Goal: Task Accomplishment & Management: Complete application form

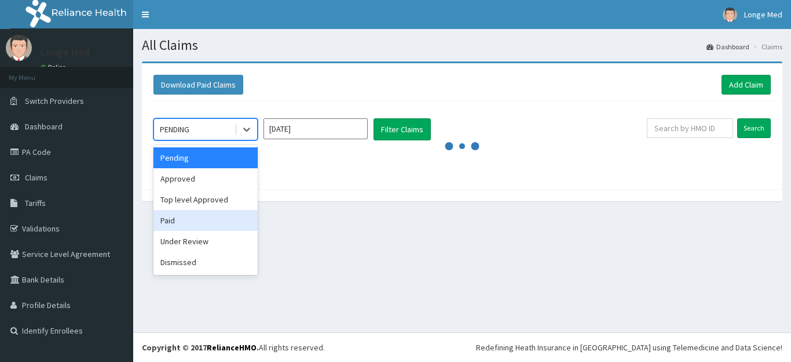
click at [213, 218] on div "Paid" at bounding box center [206, 220] width 104 height 21
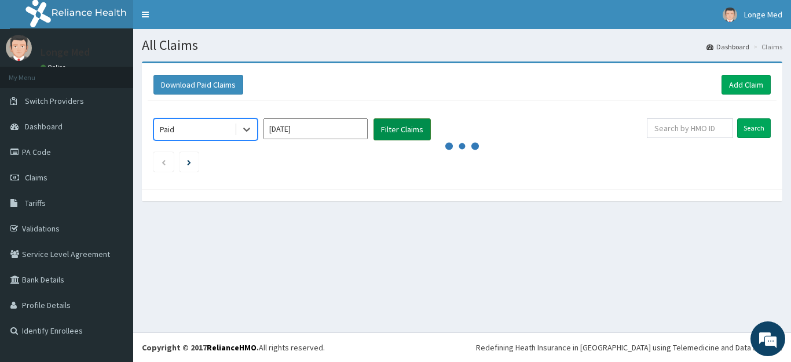
click at [416, 130] on button "Filter Claims" at bounding box center [402, 129] width 57 height 22
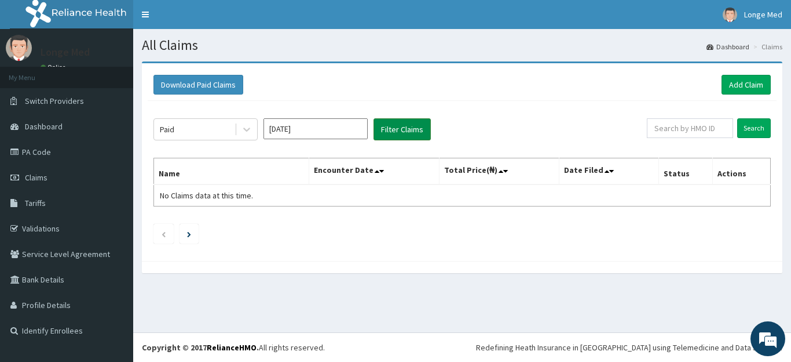
click at [392, 130] on button "Filter Claims" at bounding box center [402, 129] width 57 height 22
click at [404, 129] on button "Filter Claims" at bounding box center [402, 129] width 57 height 22
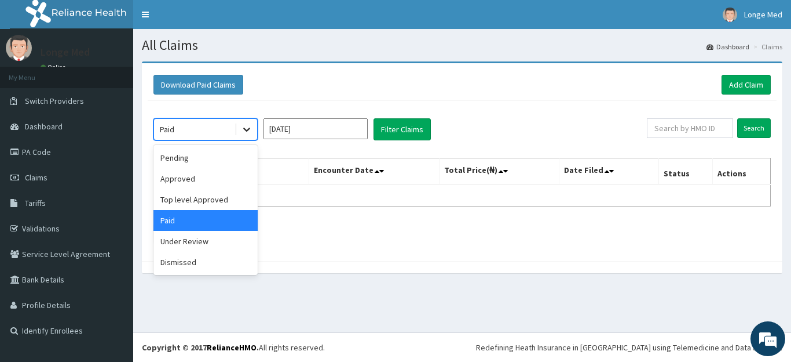
click at [252, 133] on icon at bounding box center [247, 129] width 12 height 12
click at [236, 199] on div "Top level Approved" at bounding box center [206, 199] width 104 height 21
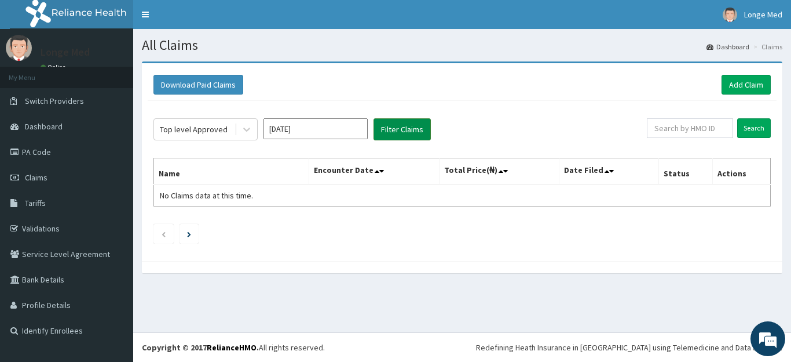
click at [404, 130] on button "Filter Claims" at bounding box center [402, 129] width 57 height 22
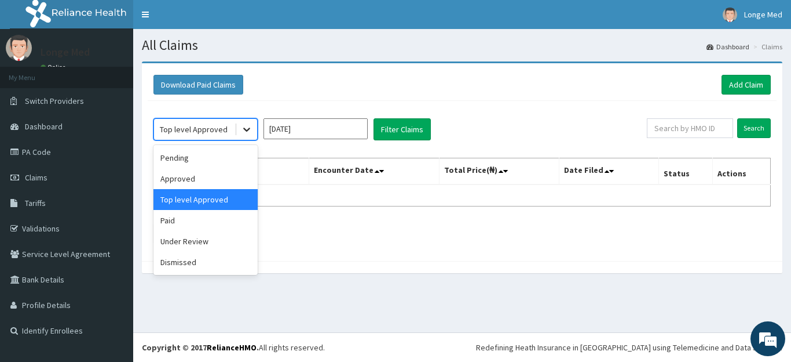
click at [249, 130] on icon at bounding box center [247, 129] width 12 height 12
click at [194, 227] on div "Paid" at bounding box center [206, 220] width 104 height 21
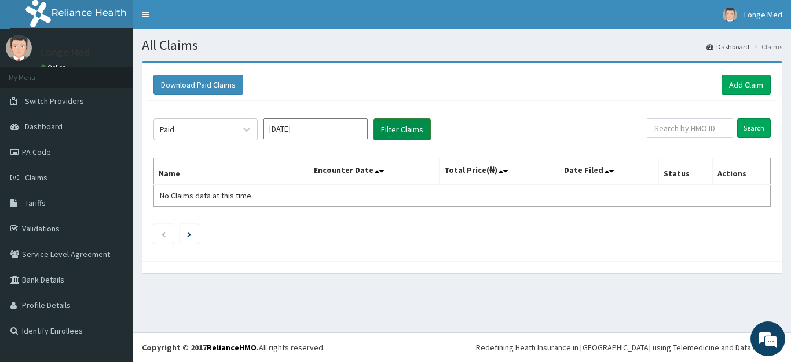
click at [400, 130] on button "Filter Claims" at bounding box center [402, 129] width 57 height 22
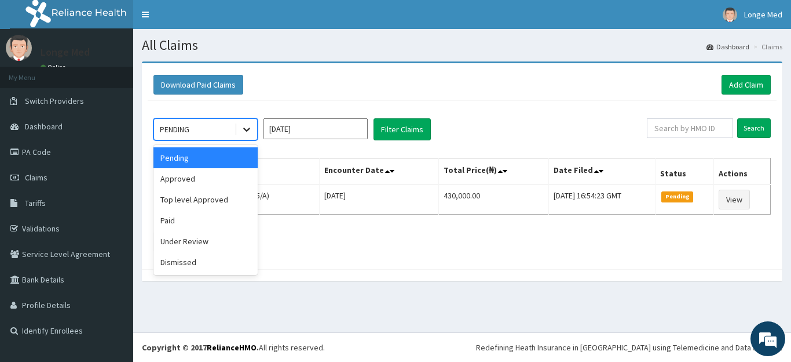
click at [245, 123] on div at bounding box center [246, 129] width 21 height 21
click at [198, 211] on div "Paid" at bounding box center [206, 220] width 104 height 21
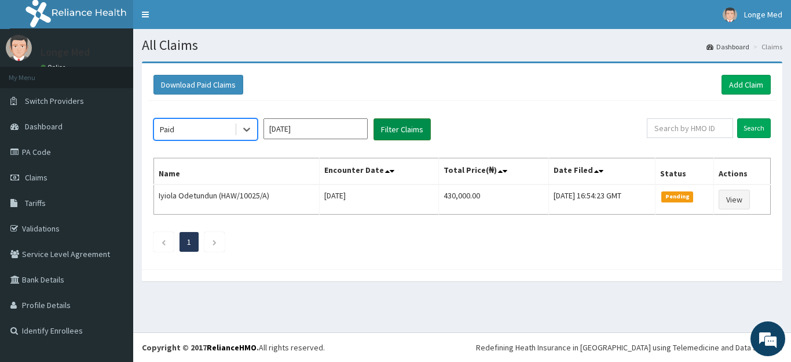
click at [417, 132] on button "Filter Claims" at bounding box center [402, 129] width 57 height 22
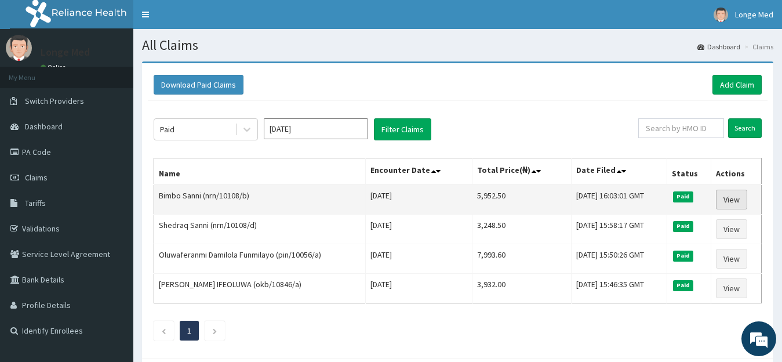
click at [735, 203] on link "View" at bounding box center [731, 199] width 31 height 20
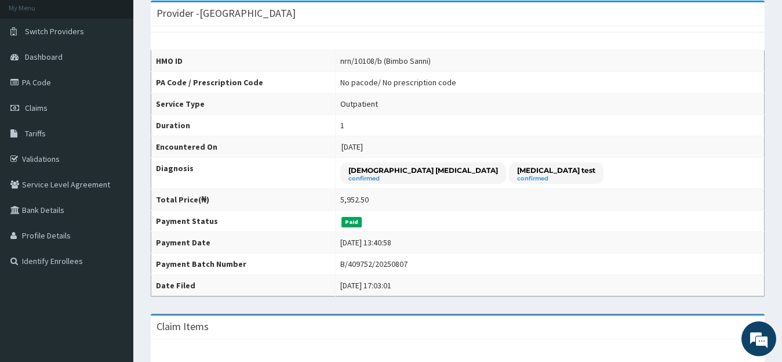
scroll to position [67, 0]
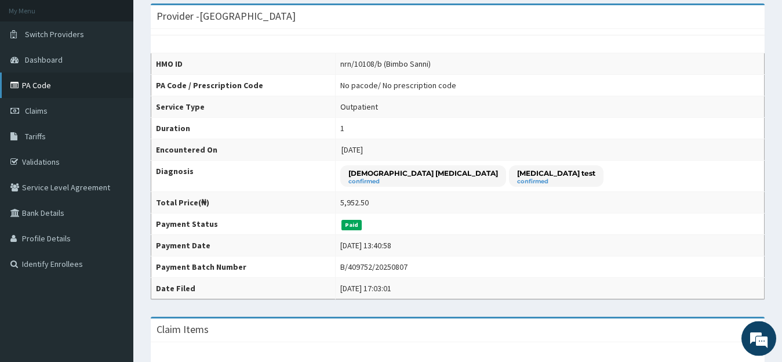
click at [34, 82] on link "PA Code" at bounding box center [66, 84] width 133 height 25
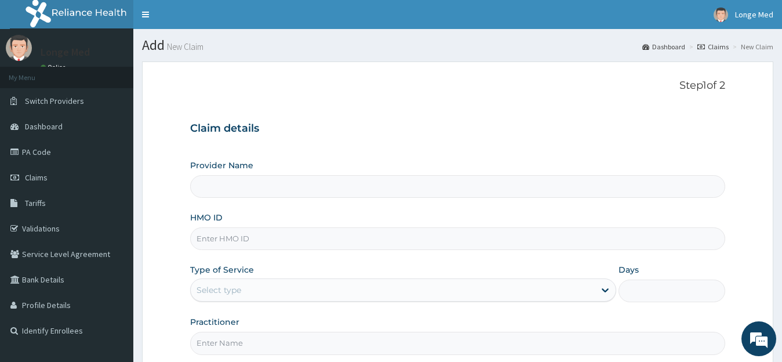
click at [243, 240] on input "HMO ID" at bounding box center [457, 238] width 535 height 23
type input "[GEOGRAPHIC_DATA]"
click at [232, 242] on input "HMO ID" at bounding box center [457, 238] width 535 height 23
type input "[PERSON_NAME]/10025/b"
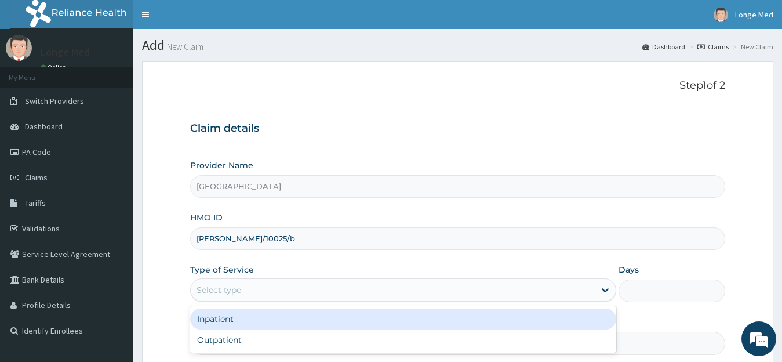
click at [232, 295] on div "Select type" at bounding box center [218, 290] width 45 height 12
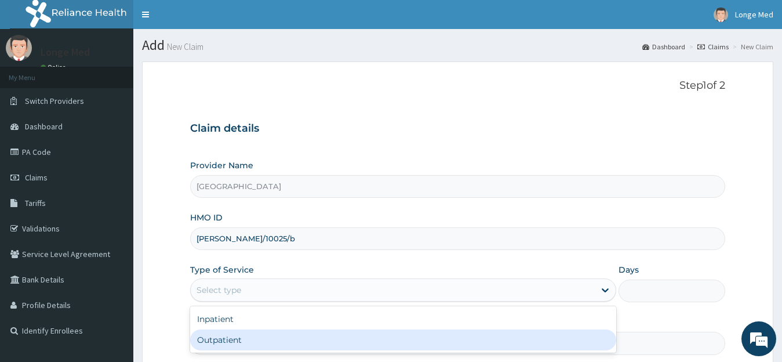
click at [231, 338] on div "Outpatient" at bounding box center [403, 339] width 426 height 21
type input "1"
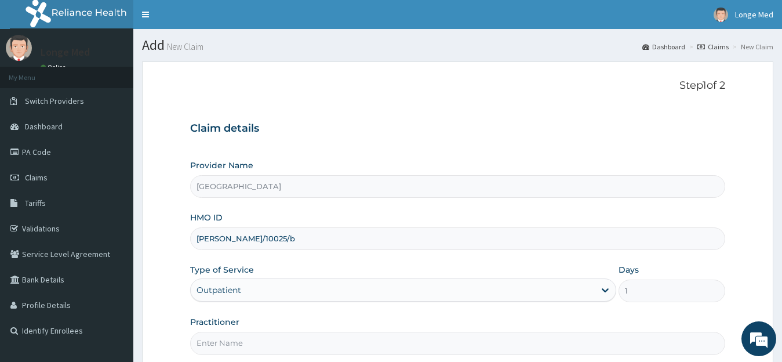
click at [231, 338] on input "Practitioner" at bounding box center [457, 342] width 535 height 23
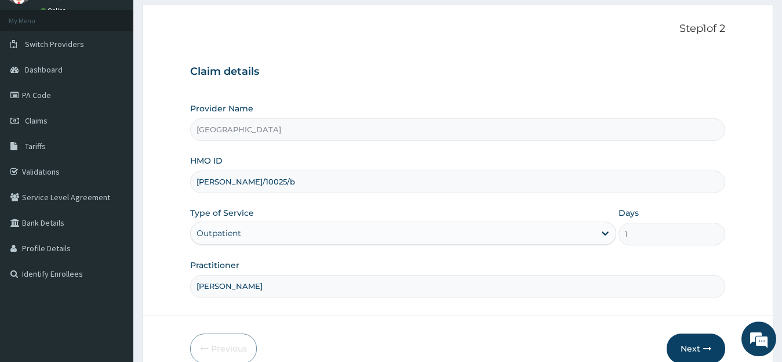
scroll to position [58, 0]
type input "dr azeez"
click at [691, 342] on button "Next" at bounding box center [695, 347] width 59 height 30
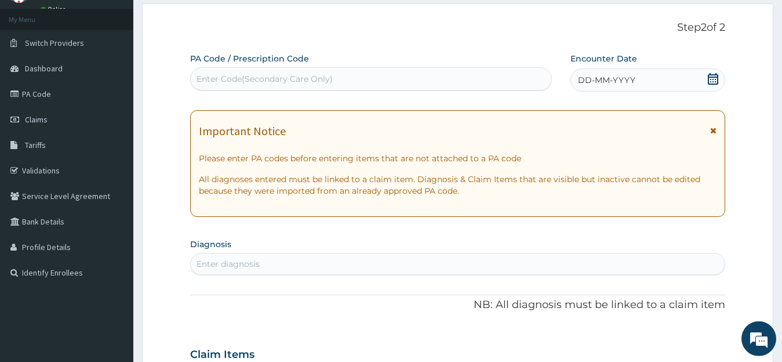
click at [714, 78] on icon at bounding box center [713, 79] width 12 height 12
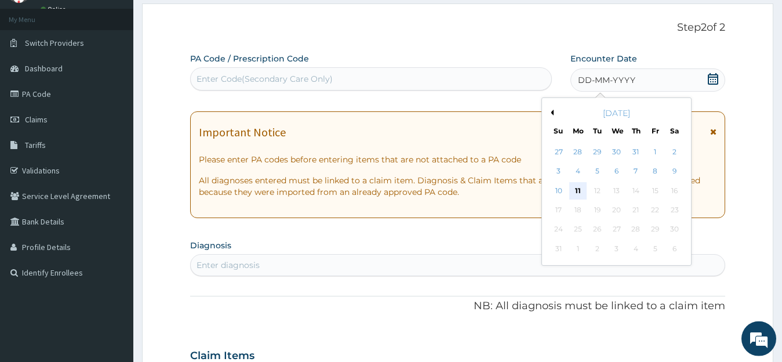
click at [580, 188] on div "11" at bounding box center [577, 190] width 17 height 17
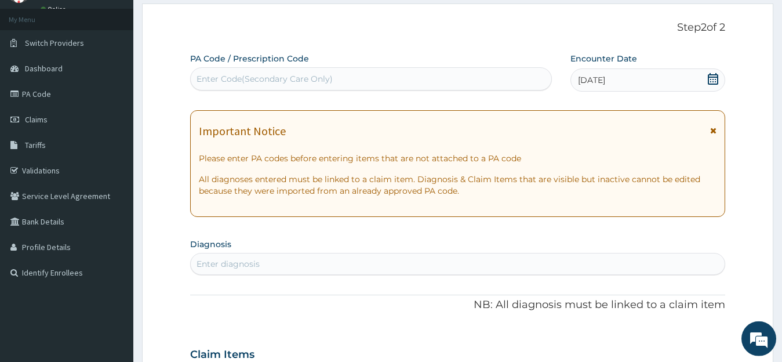
click at [338, 253] on section "Diagnosis Enter diagnosis" at bounding box center [457, 254] width 535 height 39
click at [323, 265] on div "Enter diagnosis" at bounding box center [458, 263] width 534 height 19
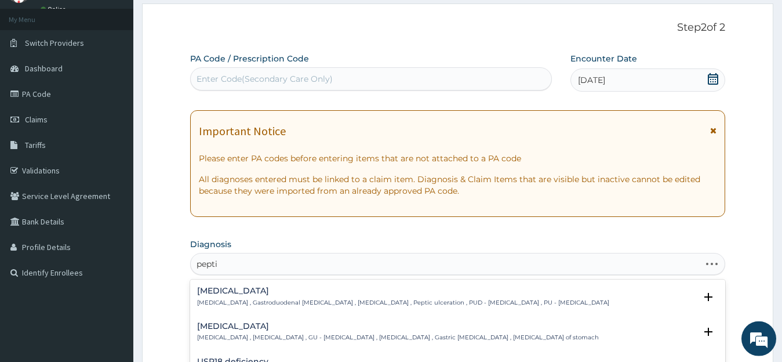
type input "peptic"
click at [282, 296] on div "Peptic ulcer Peptic ulcer , Gastroduodenal ulcer , Peptic ulcer disease , Pepti…" at bounding box center [403, 296] width 412 height 20
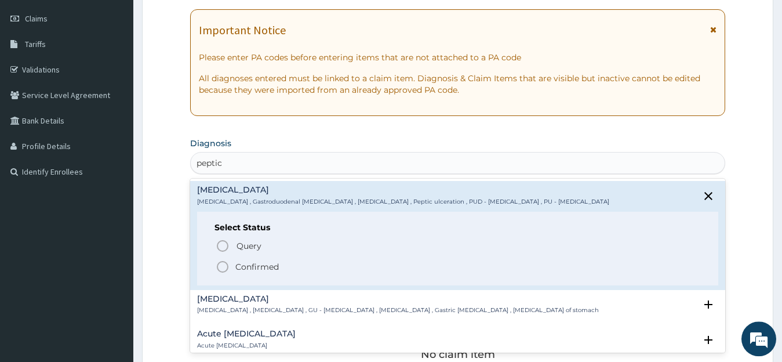
scroll to position [160, 0]
click at [231, 271] on span "Confirmed" at bounding box center [459, 265] width 486 height 14
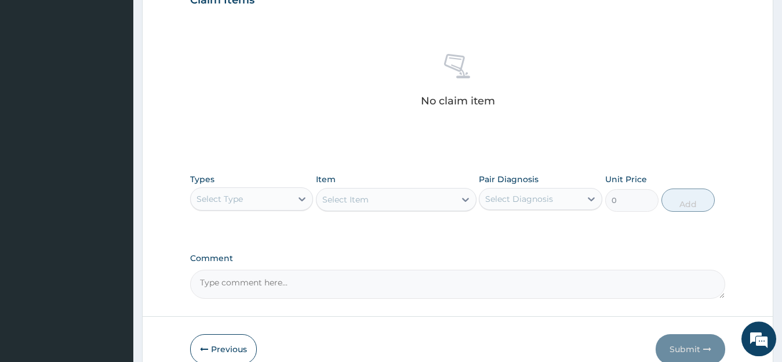
scroll to position [474, 0]
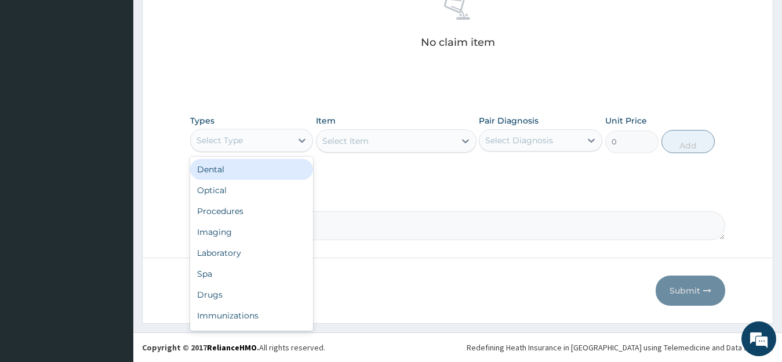
click at [237, 137] on div "Select Type" at bounding box center [219, 140] width 46 height 12
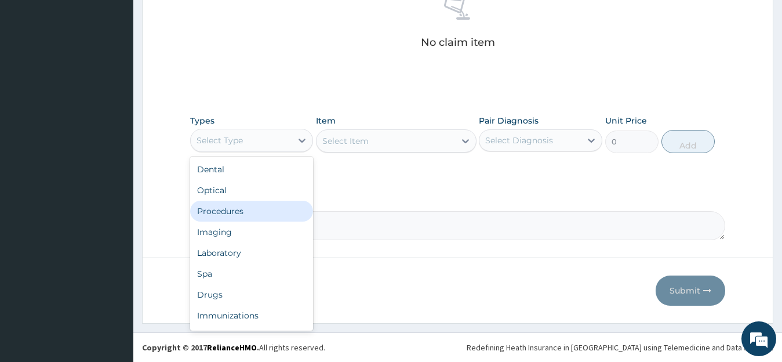
drag, startPoint x: 256, startPoint y: 207, endPoint x: 357, endPoint y: 167, distance: 109.0
click at [264, 205] on div "Procedures" at bounding box center [251, 210] width 123 height 21
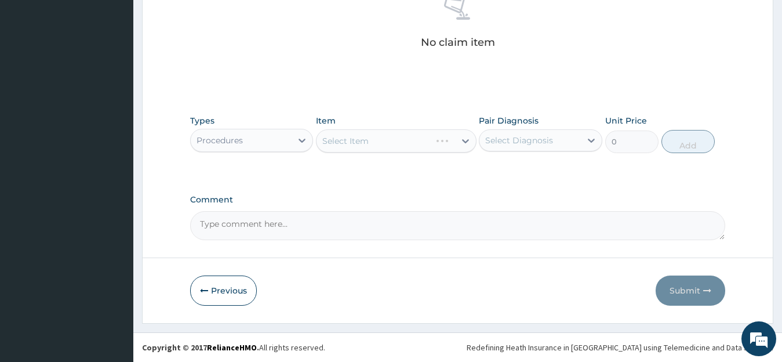
click at [420, 145] on div "Select Item" at bounding box center [396, 140] width 160 height 23
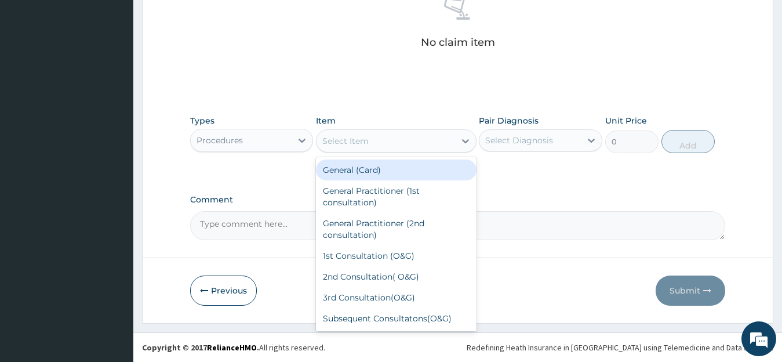
click at [420, 145] on div "Select Item" at bounding box center [385, 141] width 138 height 19
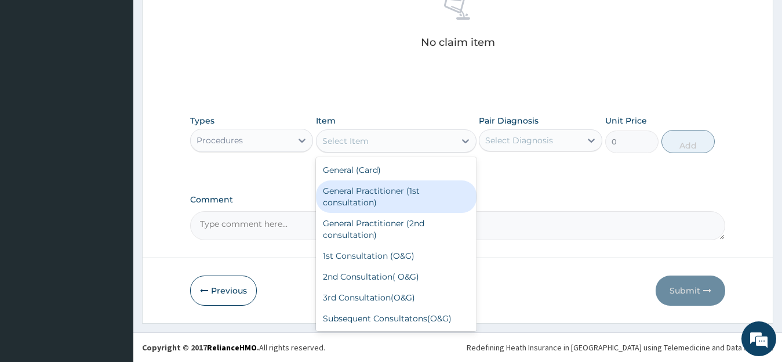
click at [395, 198] on div "General Practitioner (1st consultation)" at bounding box center [396, 196] width 160 height 32
type input "1500"
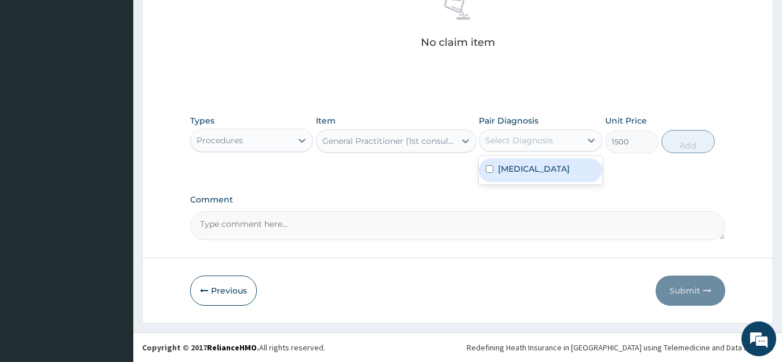
click at [558, 144] on div "Select Diagnosis" at bounding box center [529, 140] width 101 height 19
click at [545, 165] on label "Peptic ulcer" at bounding box center [534, 169] width 72 height 12
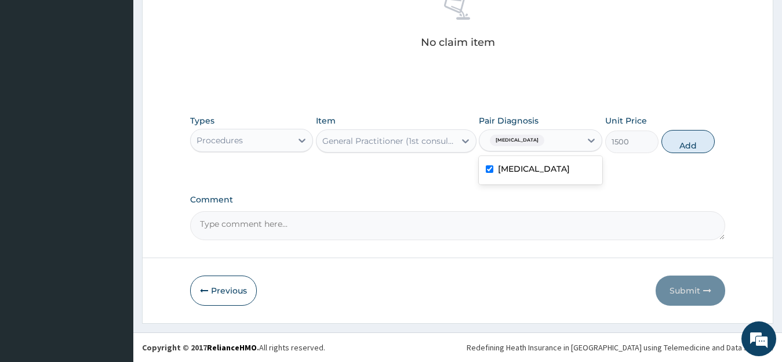
checkbox input "true"
click at [678, 145] on button "Add" at bounding box center [687, 141] width 53 height 23
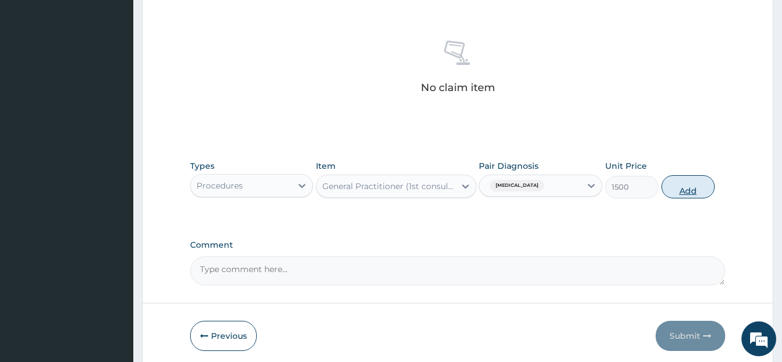
type input "0"
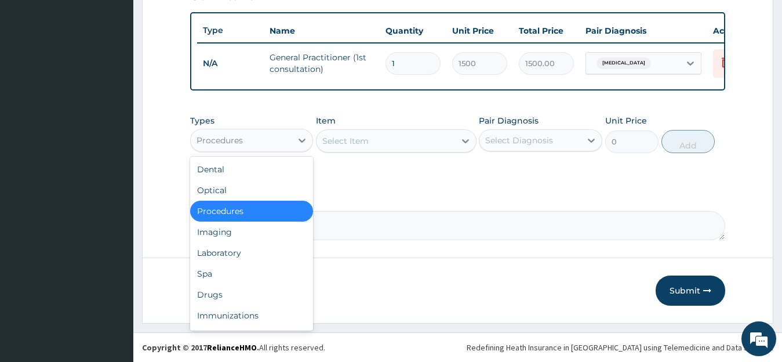
click at [276, 131] on div "Procedures" at bounding box center [241, 140] width 101 height 19
click at [241, 290] on div "Drugs" at bounding box center [251, 294] width 123 height 21
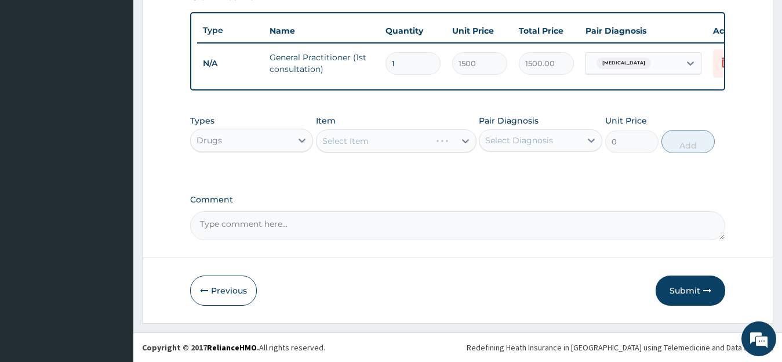
click at [404, 144] on div "Select Item" at bounding box center [396, 140] width 160 height 23
click at [404, 144] on div "Select Item" at bounding box center [385, 141] width 138 height 19
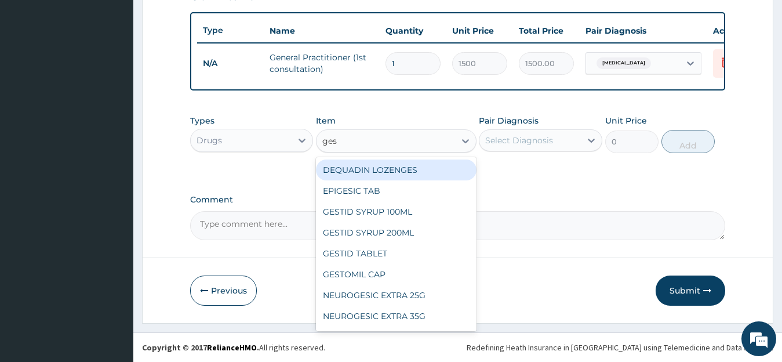
type input "gest"
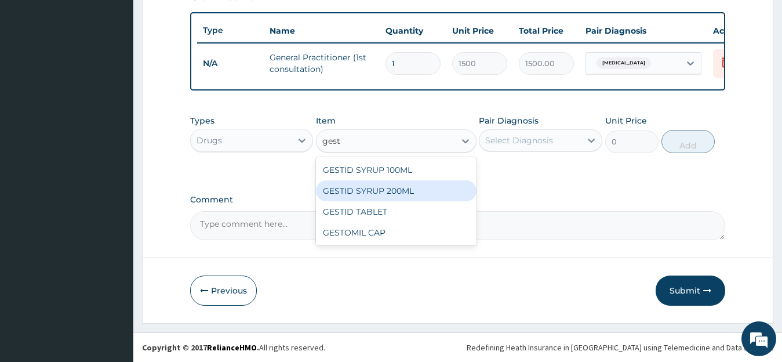
click at [401, 193] on div "GESTID SYRUP 200ML" at bounding box center [396, 190] width 160 height 21
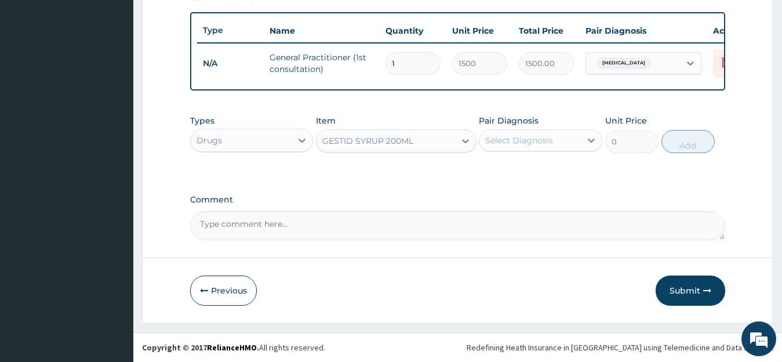
type input "477.75"
click at [527, 137] on div "Select Diagnosis" at bounding box center [519, 140] width 68 height 12
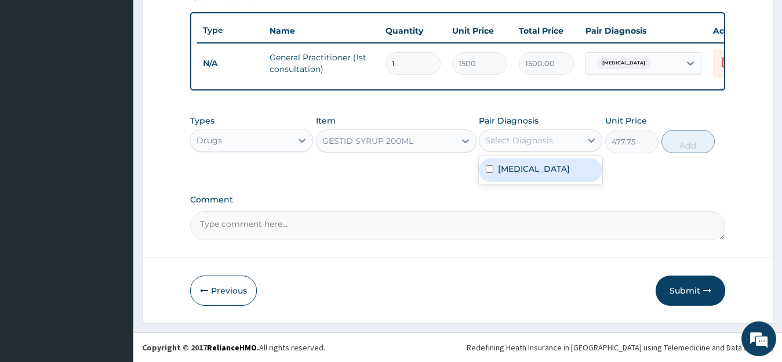
click at [531, 166] on label "Peptic ulcer" at bounding box center [534, 169] width 72 height 12
checkbox input "true"
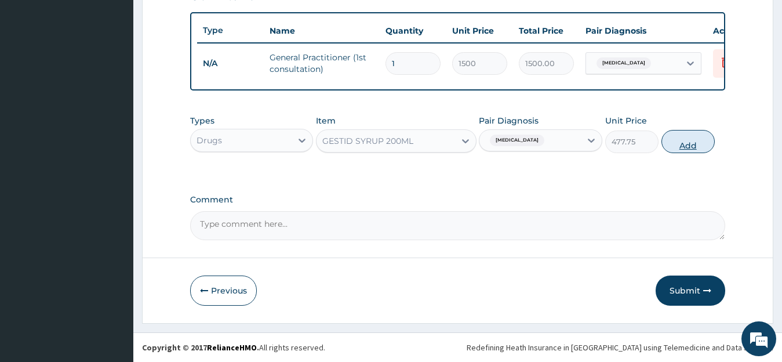
click at [685, 147] on button "Add" at bounding box center [687, 141] width 53 height 23
type input "0"
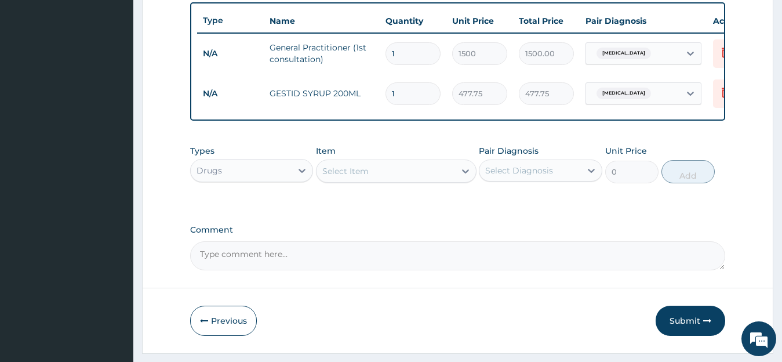
click at [362, 177] on div "Select Item" at bounding box center [345, 171] width 46 height 12
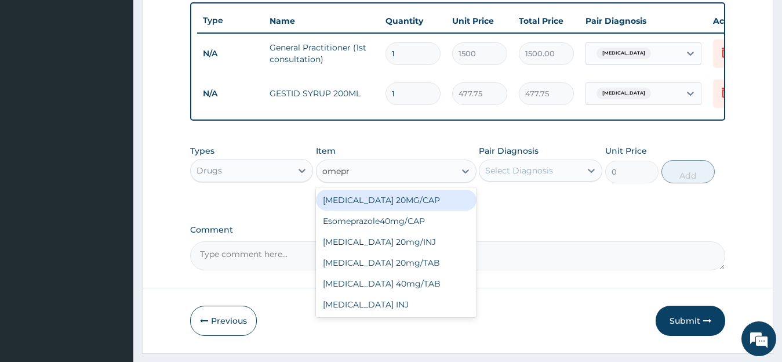
type input "omepra"
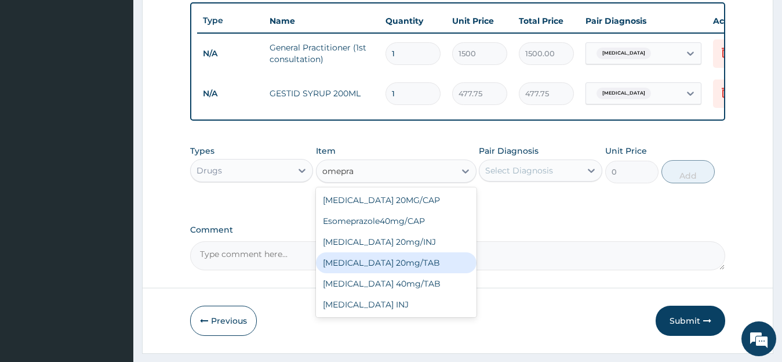
click at [415, 273] on div "OMEPRAZOLE 20mg/TAB" at bounding box center [396, 262] width 160 height 21
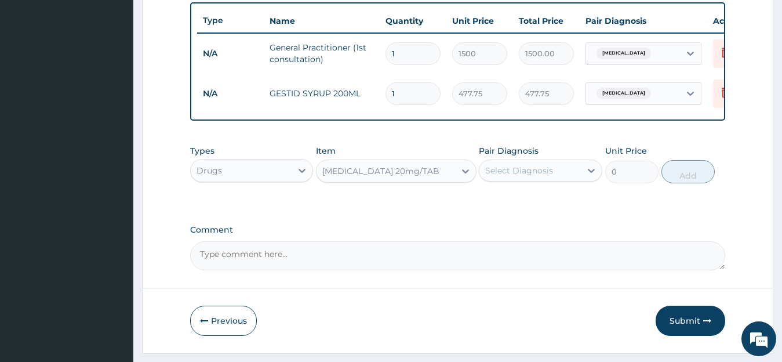
type input "102.38"
click at [553, 181] on div "Select Diagnosis" at bounding box center [540, 170] width 123 height 22
click at [545, 202] on div "Peptic ulcer" at bounding box center [540, 200] width 123 height 24
checkbox input "true"
click at [700, 179] on button "Add" at bounding box center [687, 171] width 53 height 23
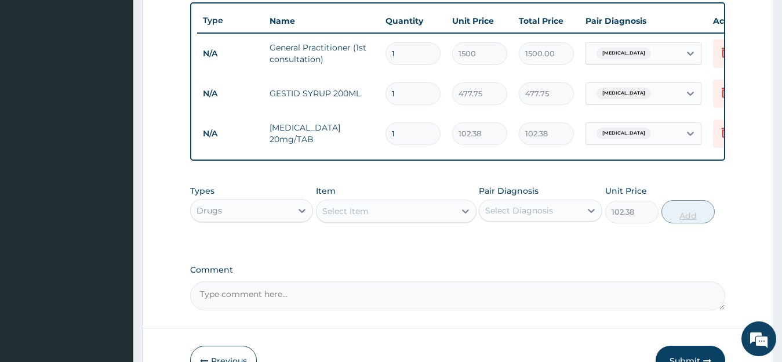
type input "0"
type input "10"
type input "1023.80"
type input "10"
click at [363, 217] on div "Select Item" at bounding box center [345, 211] width 46 height 12
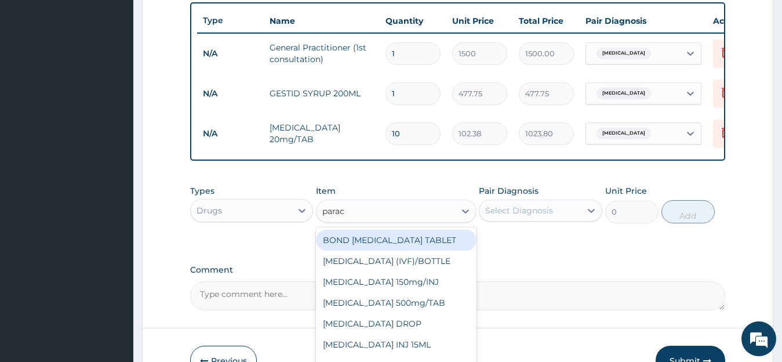
type input "parace"
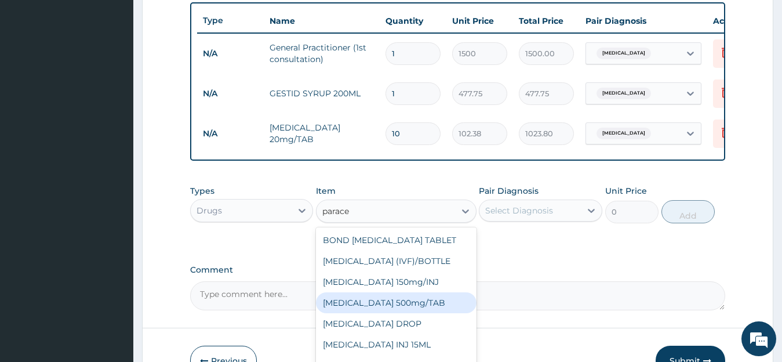
click at [407, 313] on div "PARACETAMOL 500mg/TAB" at bounding box center [396, 302] width 160 height 21
type input "6.83"
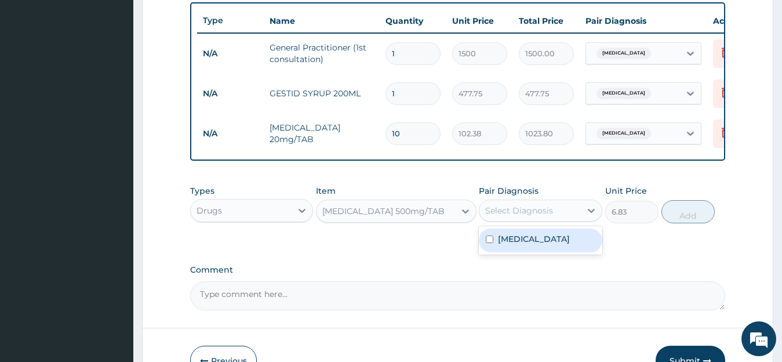
click at [530, 216] on div "Select Diagnosis" at bounding box center [519, 211] width 68 height 12
click at [524, 243] on label "Peptic ulcer" at bounding box center [534, 239] width 72 height 12
checkbox input "true"
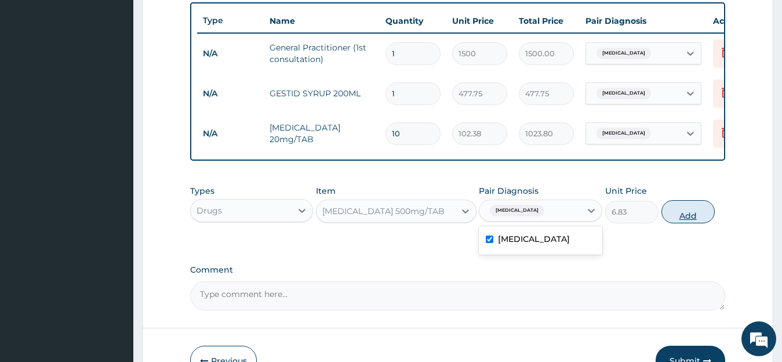
click at [689, 223] on button "Add" at bounding box center [687, 211] width 53 height 23
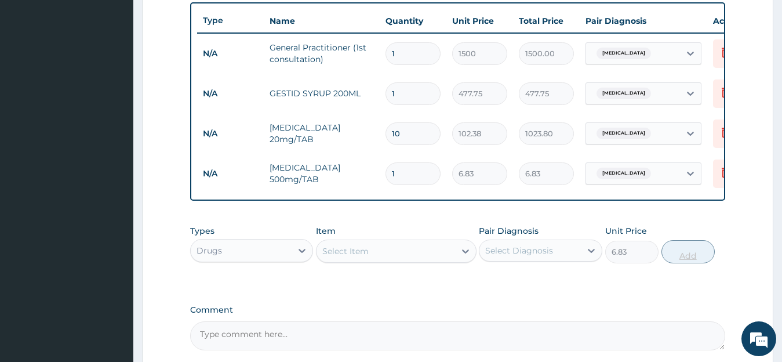
type input "0"
type input "0.00"
type input "2"
type input "13.66"
type input "20"
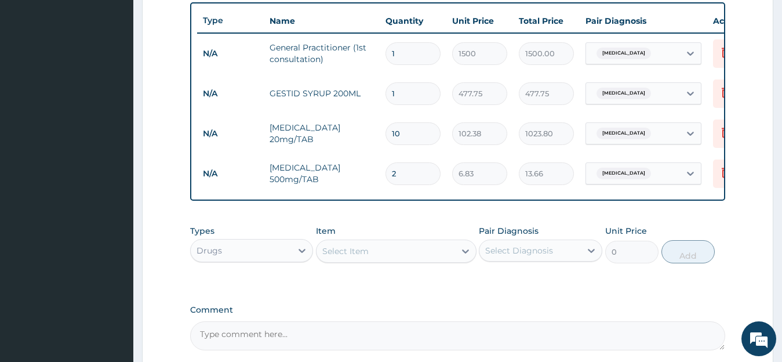
type input "136.60"
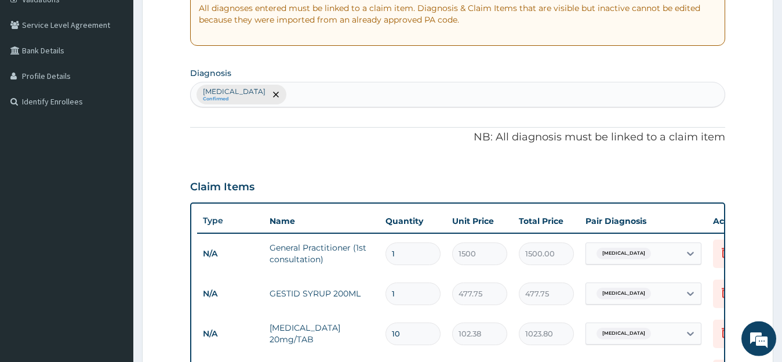
scroll to position [226, 0]
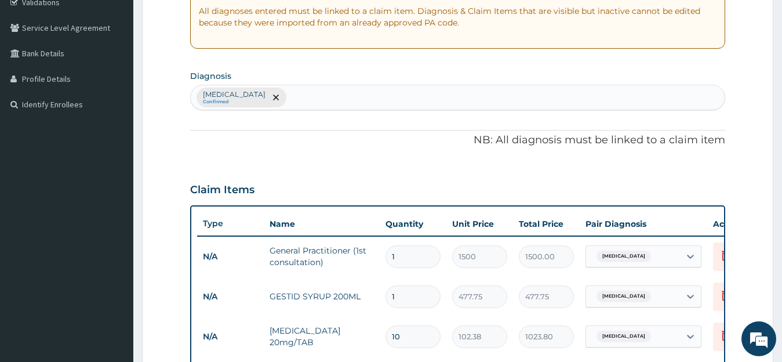
type input "20"
drag, startPoint x: 276, startPoint y: 86, endPoint x: 276, endPoint y: 96, distance: 9.8
click at [276, 96] on div "Peptic ulcer Confirmed" at bounding box center [458, 97] width 534 height 24
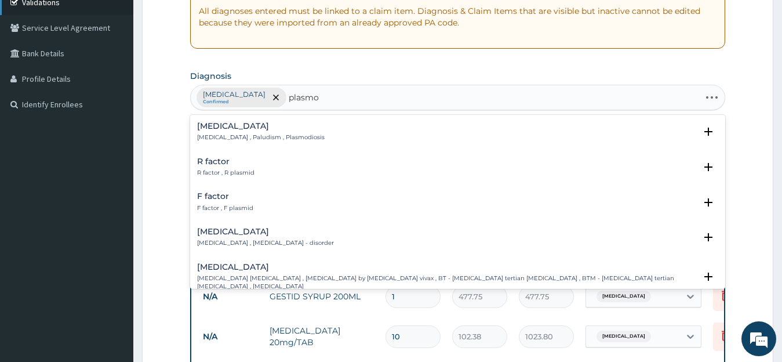
type input "plasmod"
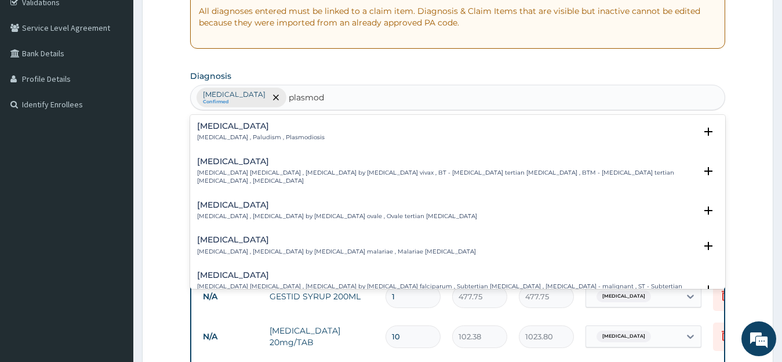
click at [221, 122] on h4 "Malaria" at bounding box center [260, 126] width 127 height 9
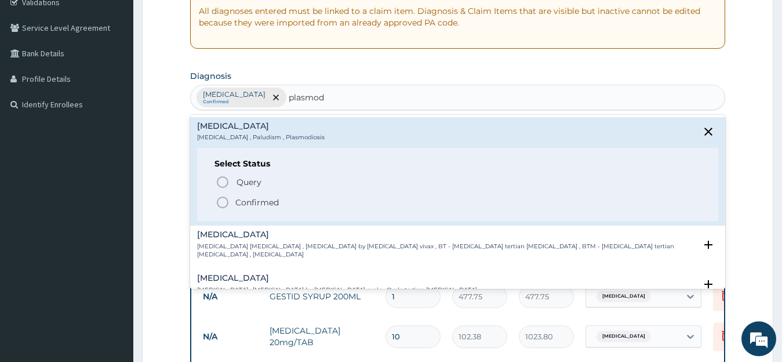
click at [219, 201] on icon "status option filled" at bounding box center [223, 202] width 14 height 14
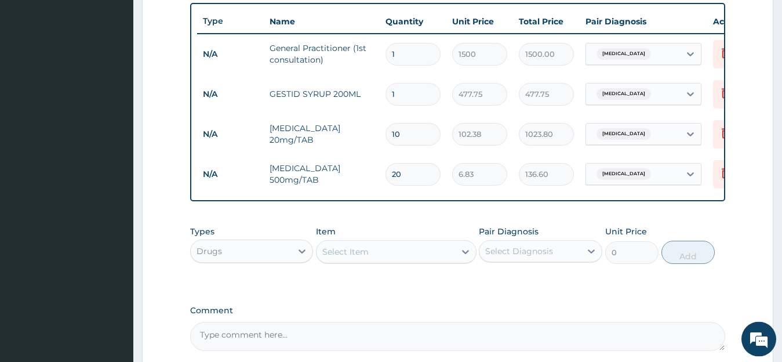
scroll to position [439, 0]
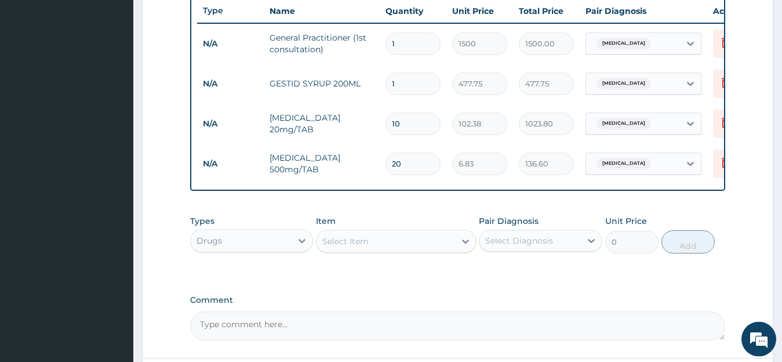
click at [374, 250] on div "Select Item" at bounding box center [385, 241] width 138 height 19
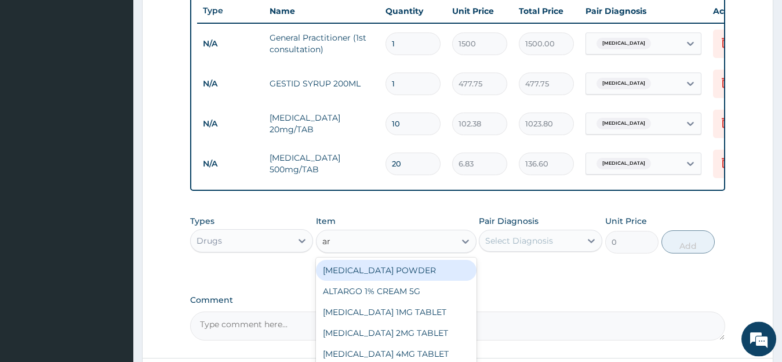
type input "art"
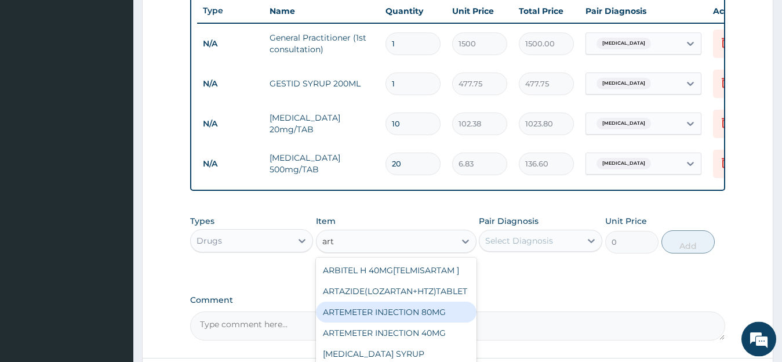
click at [436, 322] on div "ARTEMETER INJECTION 80MG" at bounding box center [396, 311] width 160 height 21
type input "273"
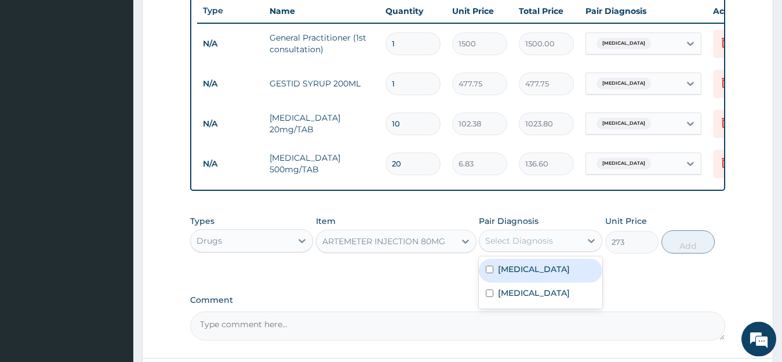
click at [536, 250] on div "Select Diagnosis" at bounding box center [529, 240] width 101 height 19
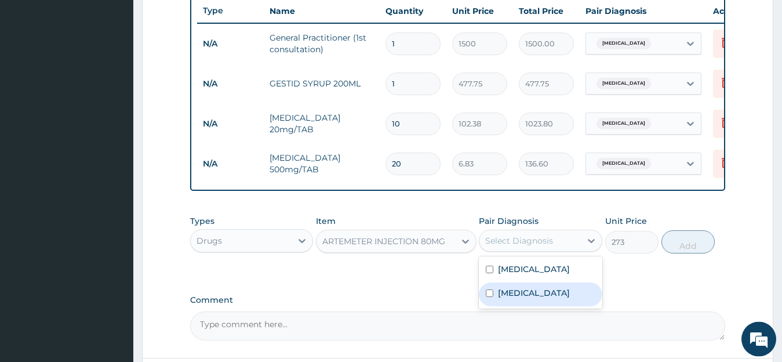
click at [531, 302] on div "Malaria" at bounding box center [540, 294] width 123 height 24
checkbox input "true"
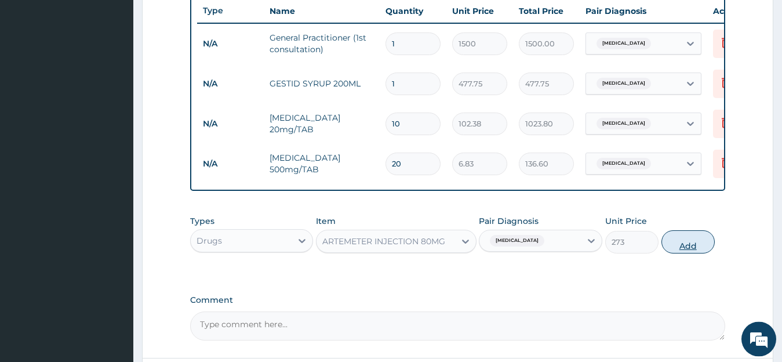
click at [678, 253] on button "Add" at bounding box center [687, 241] width 53 height 23
type input "0"
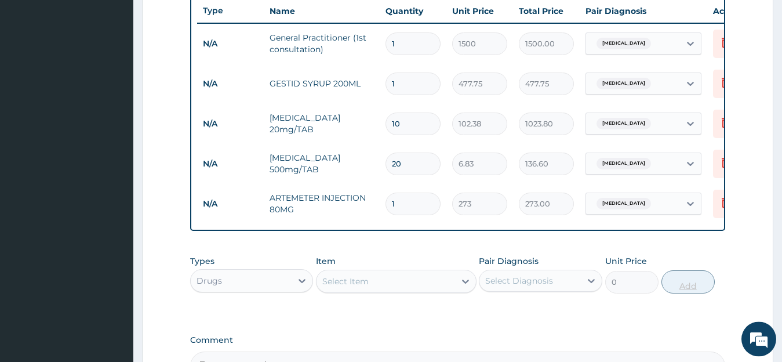
type input "0.00"
type input "6"
type input "1638.00"
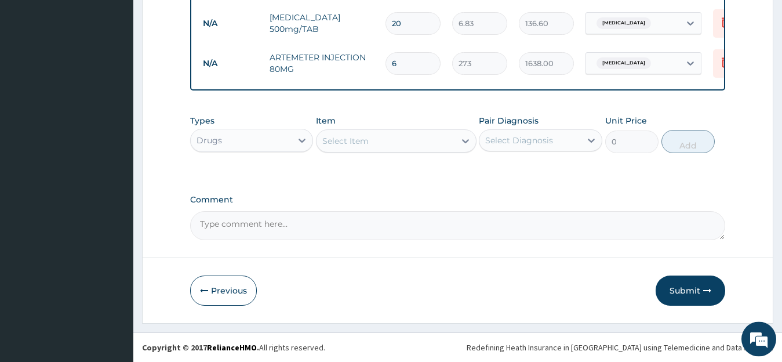
scroll to position [589, 0]
type input "6"
click at [680, 291] on button "Submit" at bounding box center [690, 290] width 70 height 30
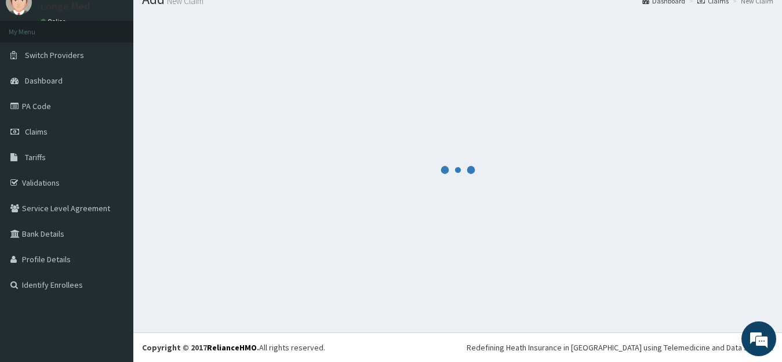
scroll to position [46, 0]
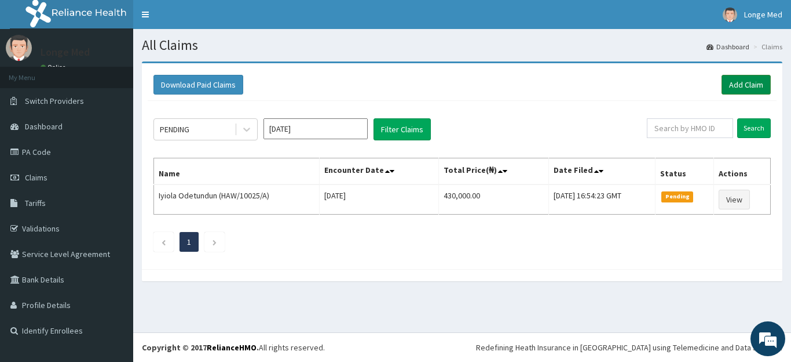
click at [742, 87] on link "Add Claim" at bounding box center [746, 85] width 49 height 20
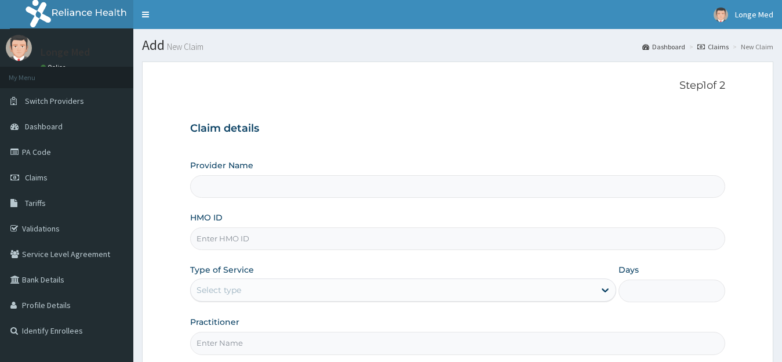
type input "[GEOGRAPHIC_DATA]"
click at [295, 231] on input "HMO ID" at bounding box center [457, 238] width 535 height 23
type input "nrn/10108/b"
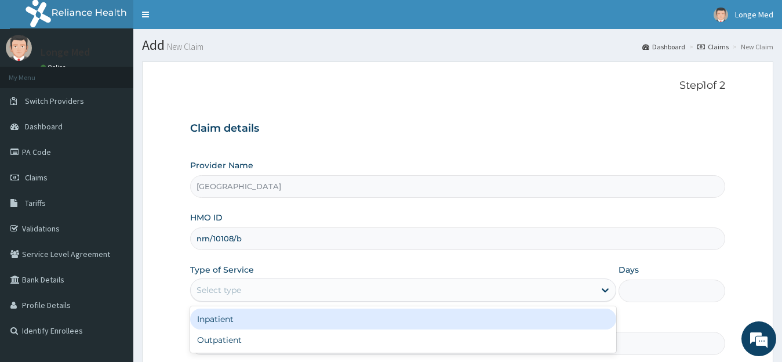
click at [225, 295] on div "Select type" at bounding box center [218, 290] width 45 height 12
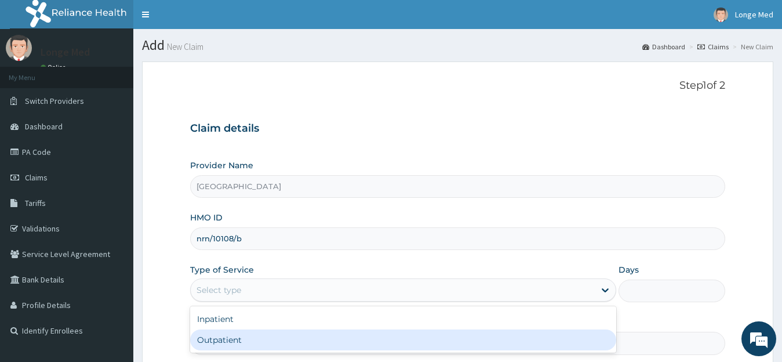
click at [223, 339] on div "Outpatient" at bounding box center [403, 339] width 426 height 21
type input "1"
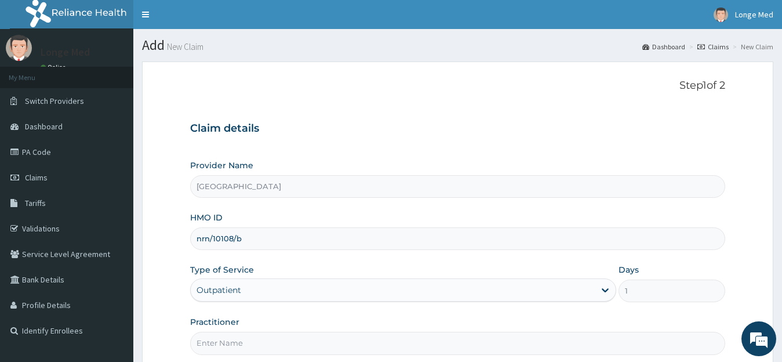
click at [223, 339] on input "Practitioner" at bounding box center [457, 342] width 535 height 23
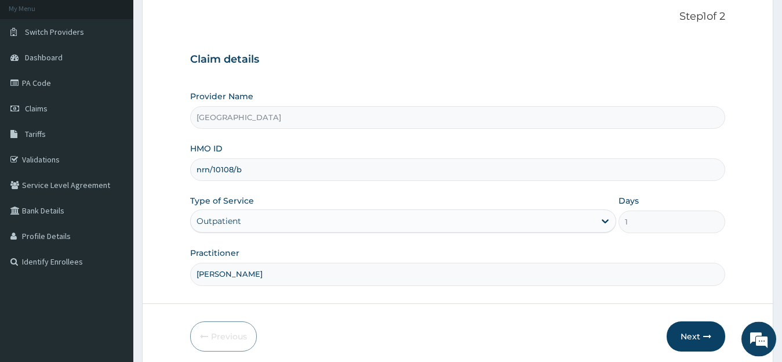
scroll to position [90, 0]
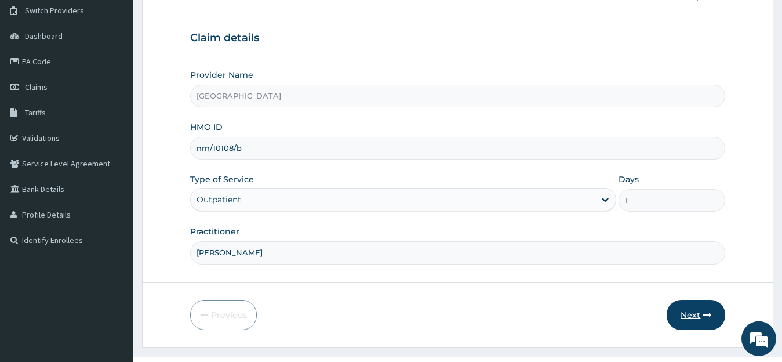
type input "[PERSON_NAME]"
click at [691, 316] on button "Next" at bounding box center [695, 315] width 59 height 30
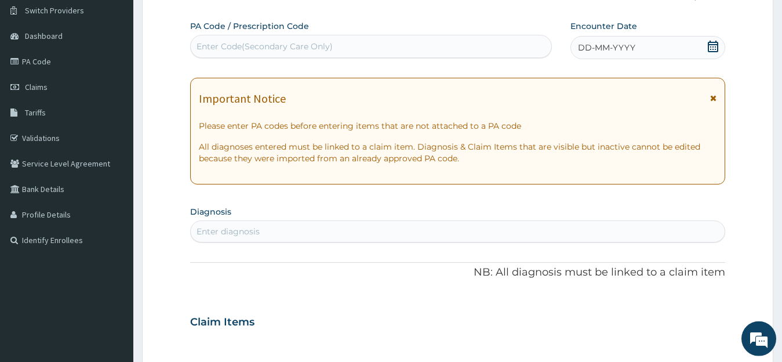
click at [710, 45] on icon at bounding box center [713, 47] width 12 height 12
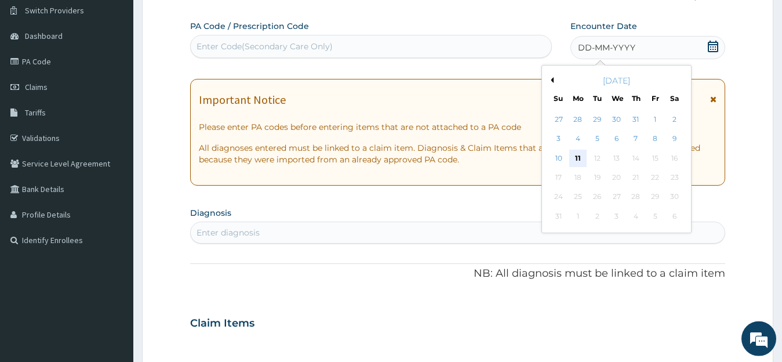
click at [576, 156] on div "11" at bounding box center [577, 157] width 17 height 17
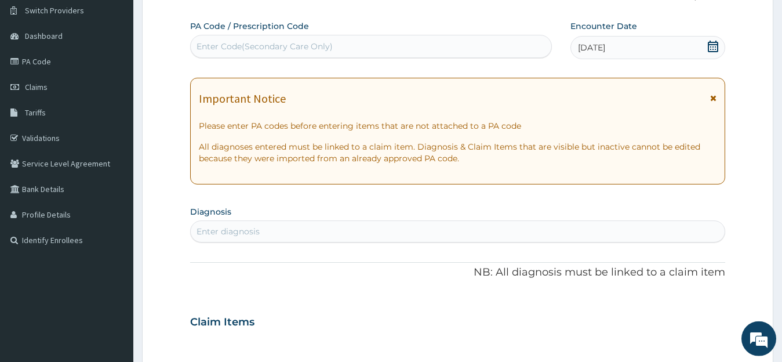
click at [298, 227] on div "Enter diagnosis" at bounding box center [458, 231] width 534 height 19
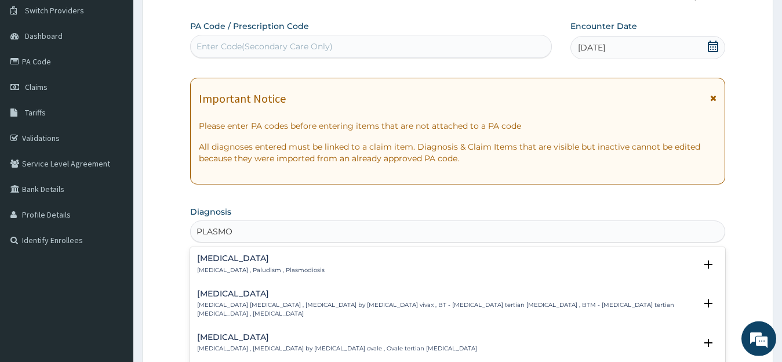
type input "PLASMOD"
click at [220, 253] on div "Malaria Malaria , Paludism , Plasmodiosis Select Status Query Query covers susp…" at bounding box center [457, 266] width 535 height 35
click at [215, 267] on p "Malaria , Paludism , Plasmodiosis" at bounding box center [260, 270] width 127 height 8
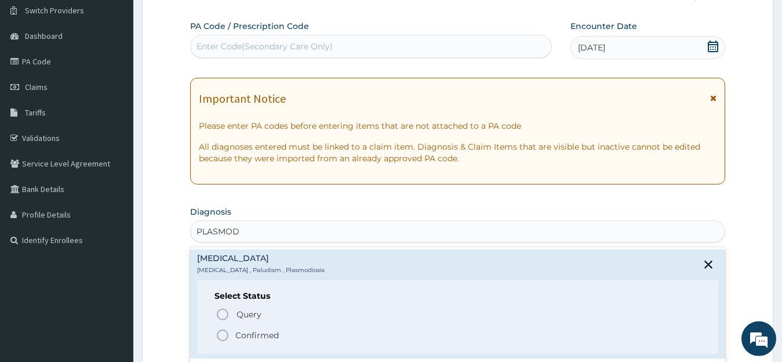
click at [220, 331] on circle "status option filled" at bounding box center [222, 335] width 10 height 10
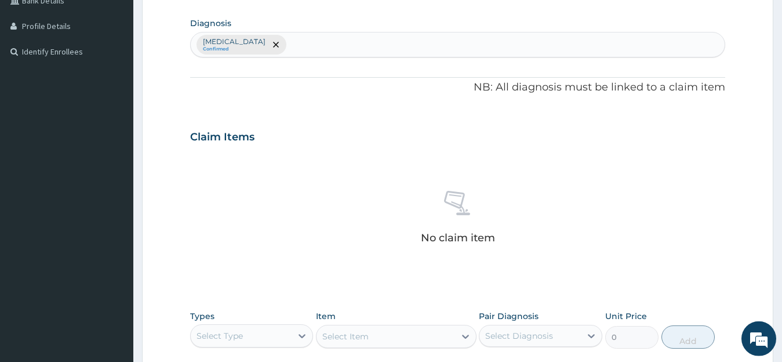
scroll to position [298, 0]
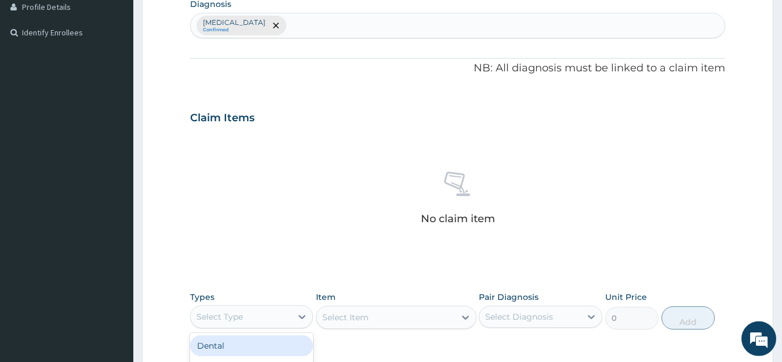
click at [228, 312] on div "Select Type" at bounding box center [219, 317] width 46 height 12
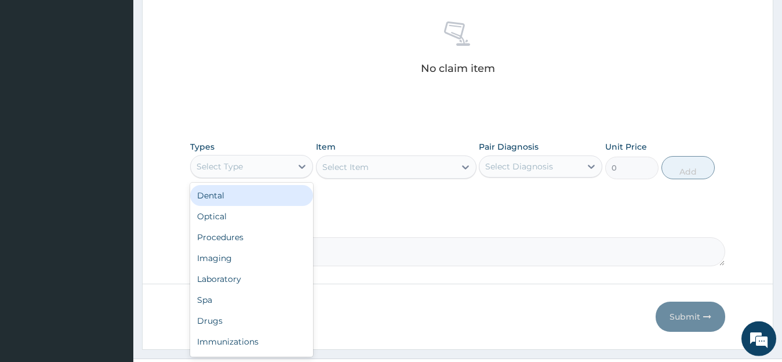
scroll to position [474, 0]
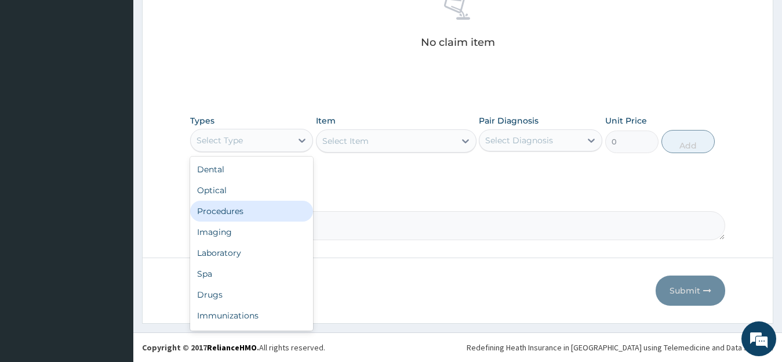
click at [211, 214] on div "Procedures" at bounding box center [251, 210] width 123 height 21
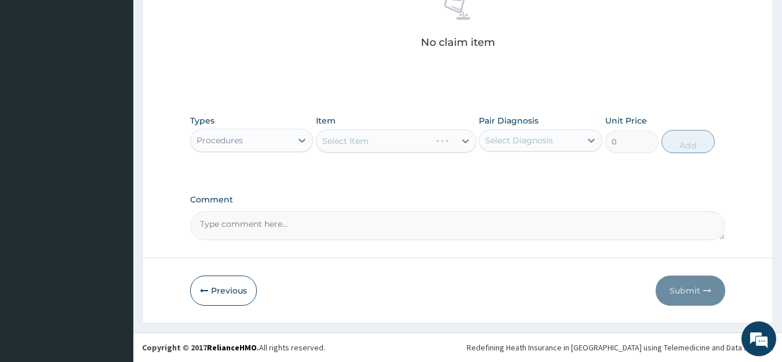
click at [399, 142] on div "Select Item" at bounding box center [396, 140] width 160 height 23
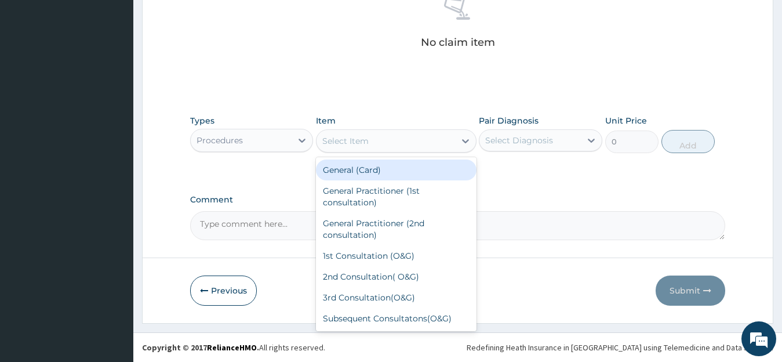
click at [411, 141] on div "Select Item" at bounding box center [385, 141] width 138 height 19
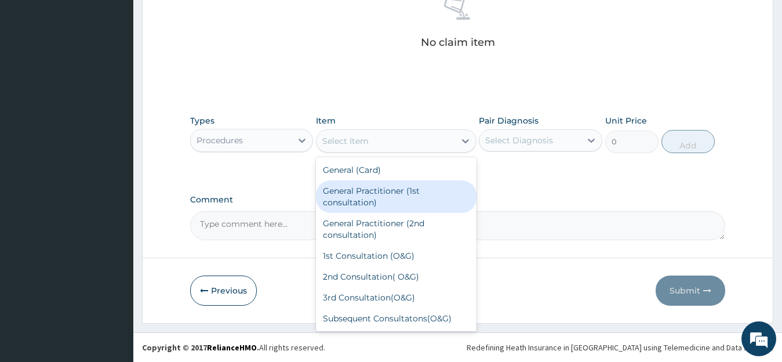
click at [391, 195] on div "General Practitioner (1st consultation)" at bounding box center [396, 196] width 160 height 32
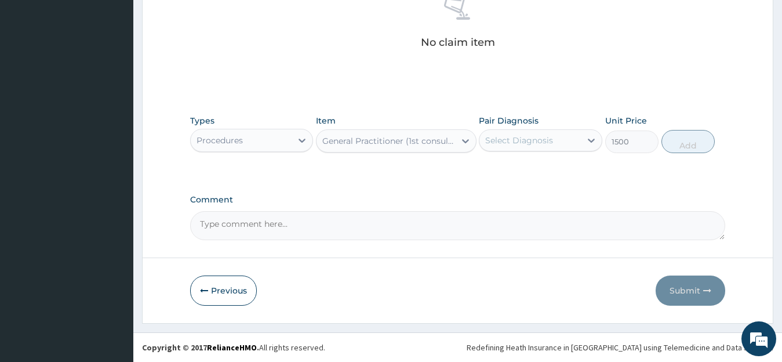
type input "1500"
click at [524, 142] on div "Select Diagnosis" at bounding box center [519, 140] width 68 height 12
click at [524, 171] on label "Malaria" at bounding box center [534, 169] width 72 height 12
checkbox input "true"
click at [685, 137] on button "Add" at bounding box center [687, 141] width 53 height 23
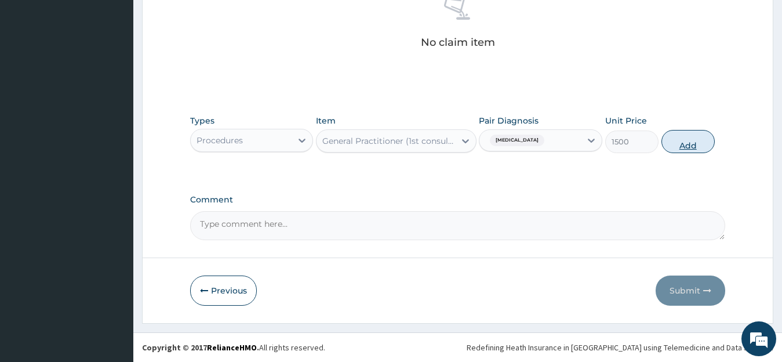
scroll to position [429, 0]
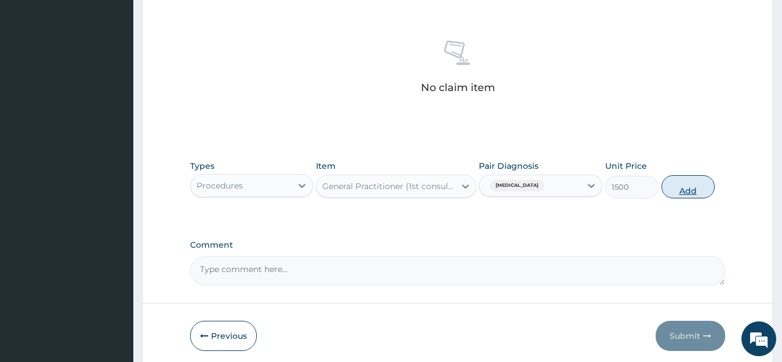
type input "0"
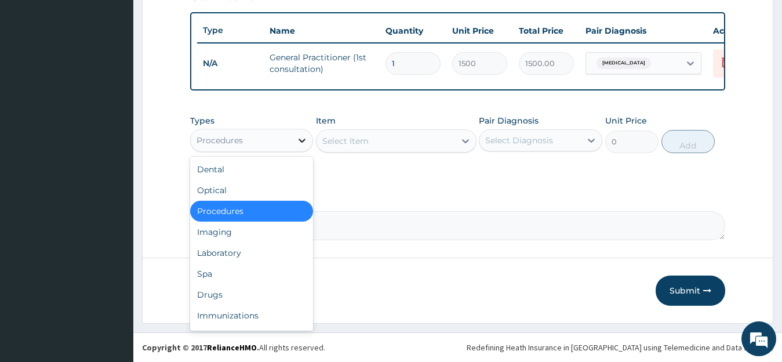
click at [304, 140] on icon at bounding box center [302, 140] width 12 height 12
click at [246, 251] on div "Laboratory" at bounding box center [251, 252] width 123 height 21
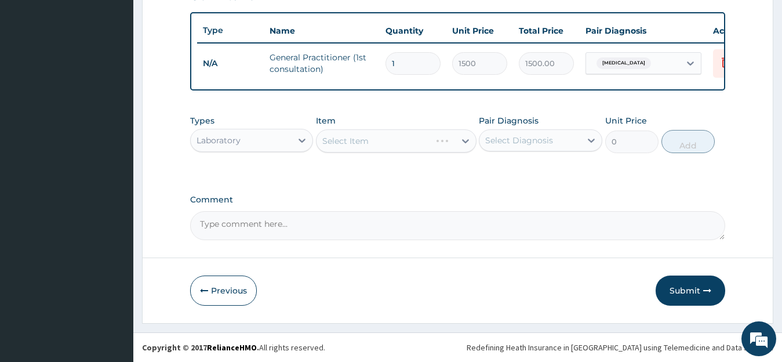
click at [373, 138] on div "Select Item" at bounding box center [396, 140] width 160 height 23
click at [373, 138] on div "Select Item" at bounding box center [385, 141] width 138 height 19
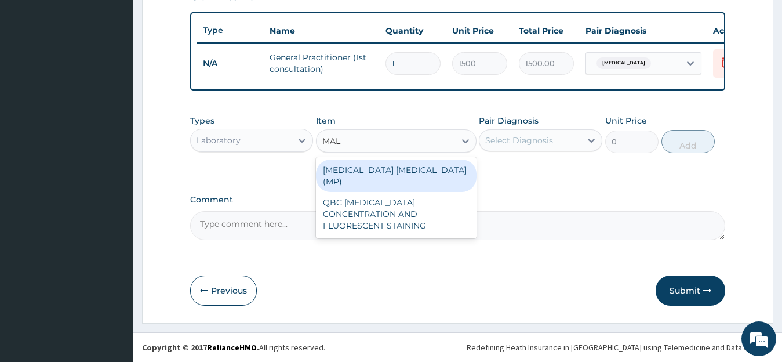
type input "MALA"
click at [372, 176] on div "MALARIA PARASITE (MP)" at bounding box center [396, 175] width 160 height 32
type input "728"
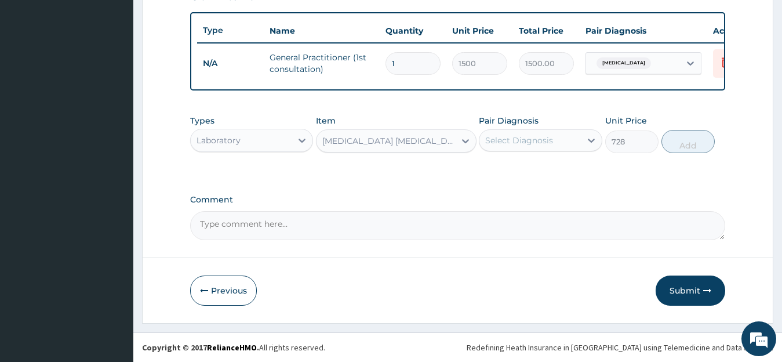
click at [570, 145] on div "Select Diagnosis" at bounding box center [529, 140] width 101 height 19
click at [539, 167] on div "Malaria" at bounding box center [540, 170] width 123 height 24
checkbox input "true"
click at [696, 141] on button "Add" at bounding box center [687, 141] width 53 height 23
type input "0"
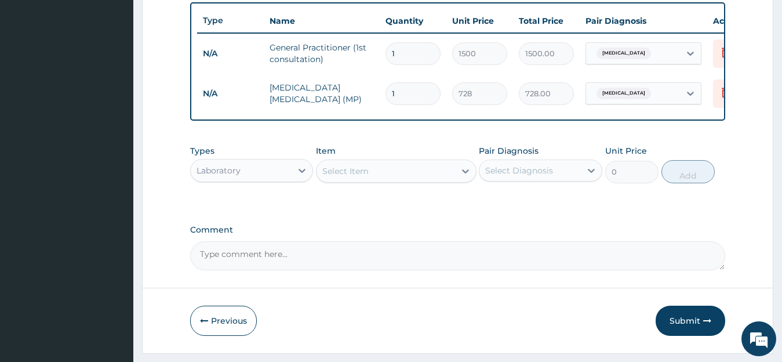
click at [268, 179] on div "Laboratory" at bounding box center [241, 170] width 101 height 19
drag, startPoint x: 313, startPoint y: 241, endPoint x: 309, endPoint y: 275, distance: 34.5
click at [281, 180] on div "Laboratory" at bounding box center [241, 170] width 101 height 19
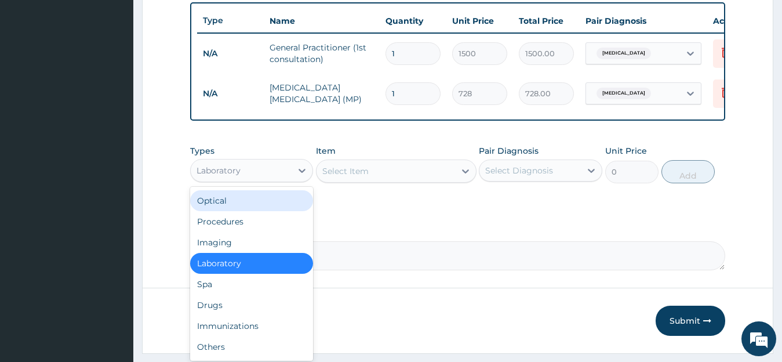
scroll to position [39, 0]
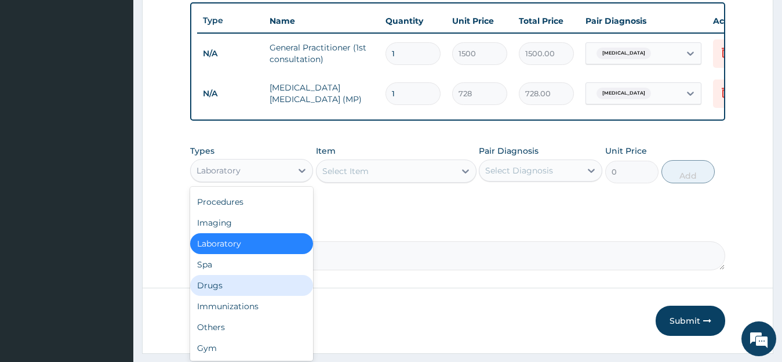
click at [246, 295] on div "Drugs" at bounding box center [251, 285] width 123 height 21
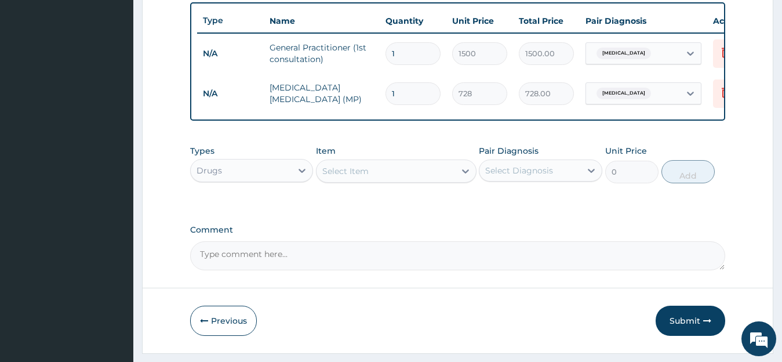
click at [377, 180] on div "Select Item" at bounding box center [385, 171] width 138 height 19
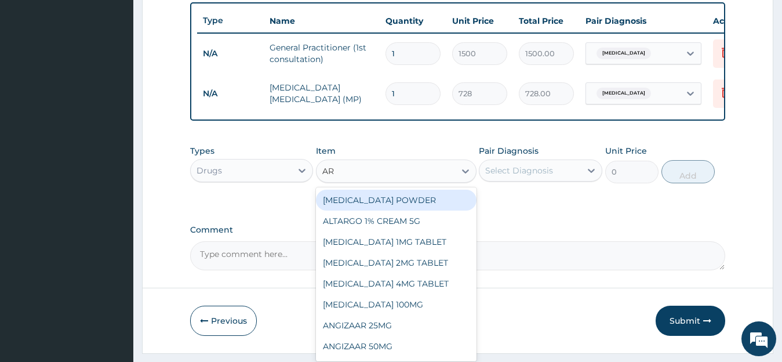
type input "ART"
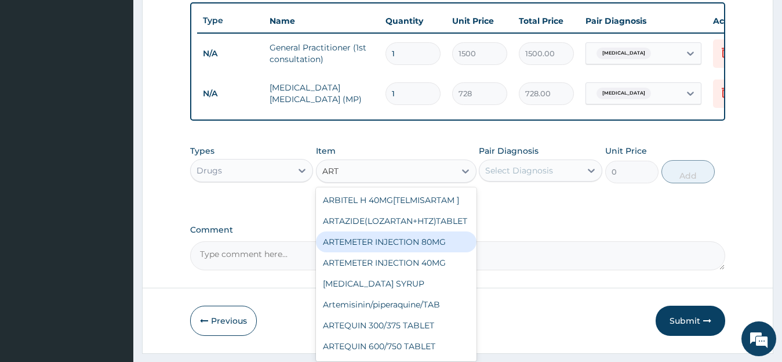
click at [440, 252] on div "ARTEMETER INJECTION 80MG" at bounding box center [396, 241] width 160 height 21
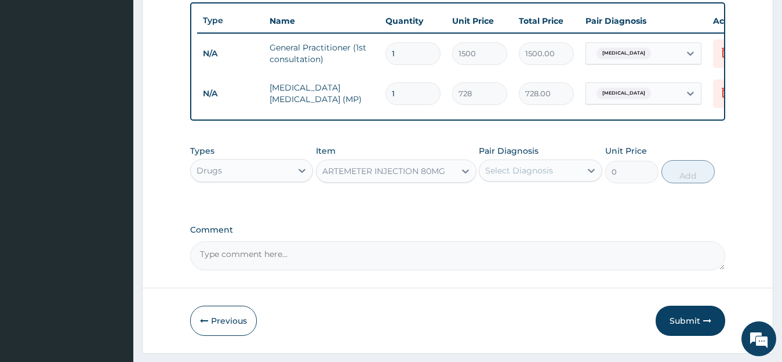
type input "273"
click at [540, 176] on div "Select Diagnosis" at bounding box center [519, 171] width 68 height 12
click at [529, 209] on div "Malaria" at bounding box center [540, 200] width 123 height 24
checkbox input "true"
click at [684, 178] on button "Add" at bounding box center [687, 171] width 53 height 23
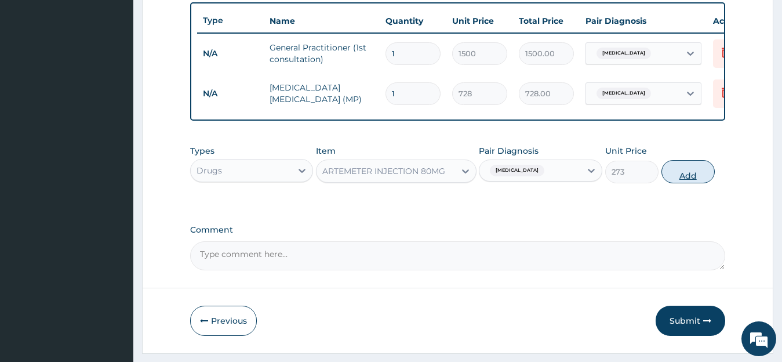
type input "0"
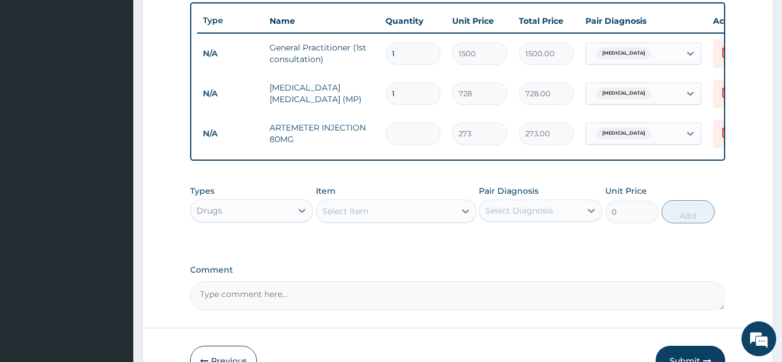
type input "0.00"
type input "6"
type input "1638.00"
type input "6"
click at [369, 218] on div "Select Item" at bounding box center [385, 211] width 138 height 19
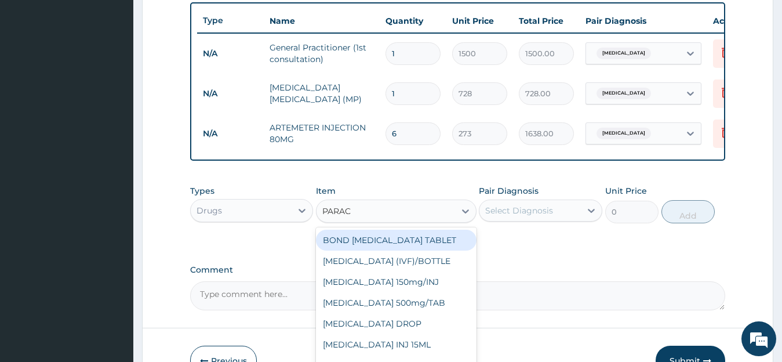
type input "PARACE"
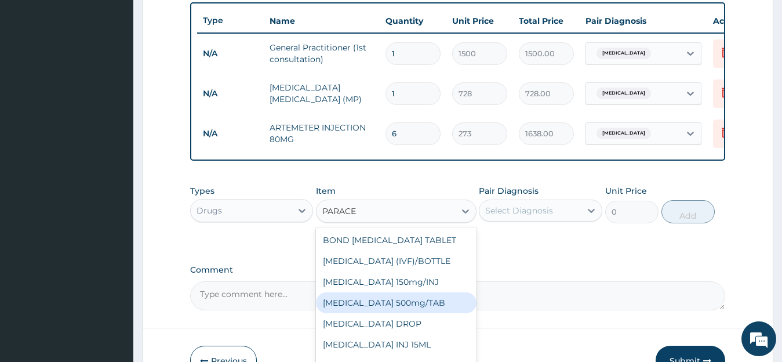
click at [415, 313] on div "PARACETAMOL 500mg/TAB" at bounding box center [396, 302] width 160 height 21
type input "6.83"
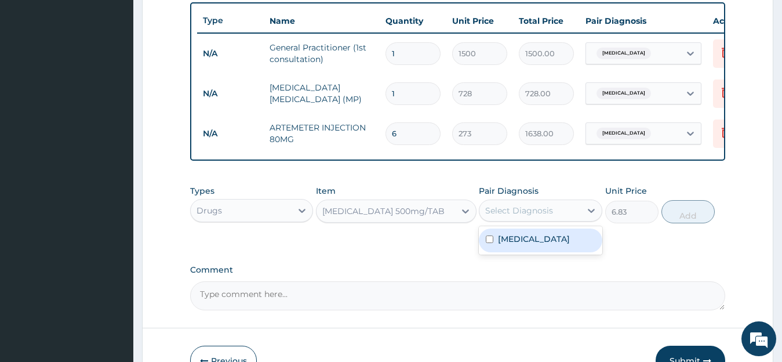
click at [535, 216] on div "Select Diagnosis" at bounding box center [519, 211] width 68 height 12
click at [497, 252] on div "Malaria" at bounding box center [540, 240] width 123 height 24
checkbox input "true"
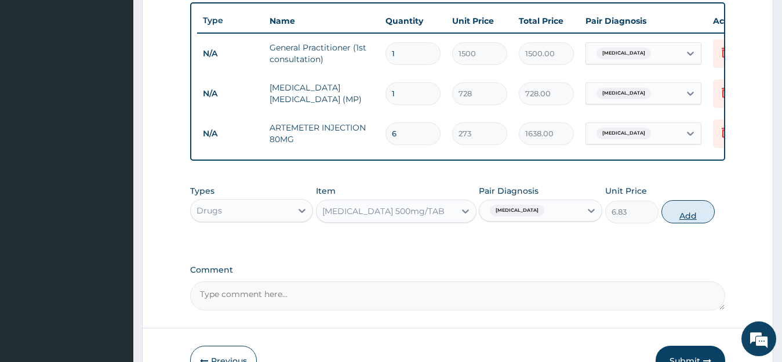
click at [700, 223] on button "Add" at bounding box center [687, 211] width 53 height 23
type input "0"
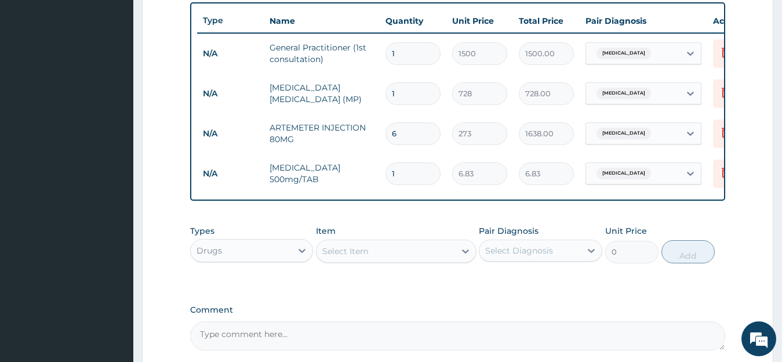
type input "0.00"
type input "2"
type input "13.66"
type input "20"
type input "136.60"
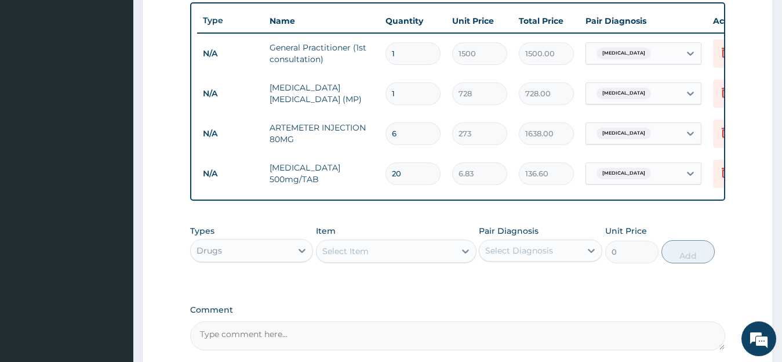
type input "20"
click at [377, 260] on div "Select Item" at bounding box center [385, 251] width 138 height 19
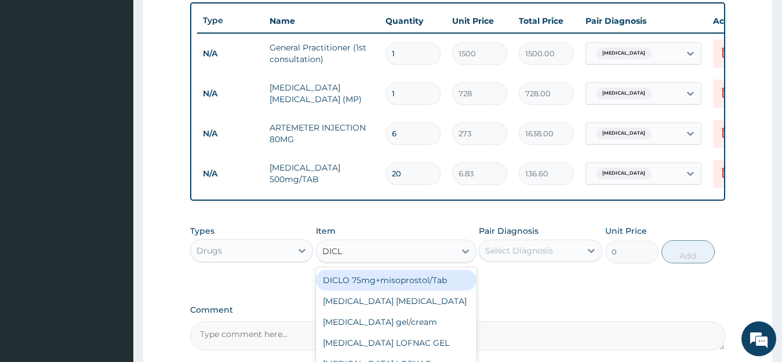
type input "DICLO"
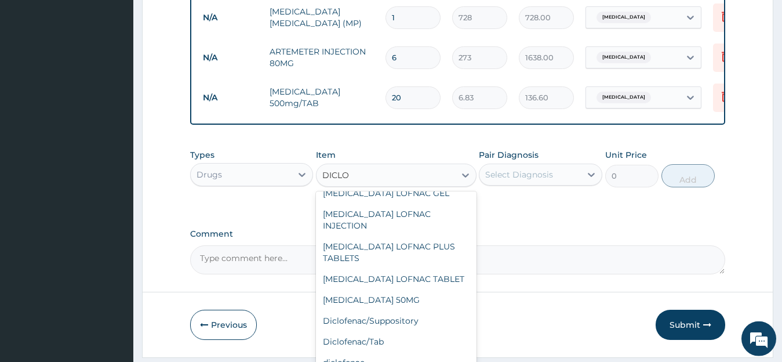
scroll to position [146, 0]
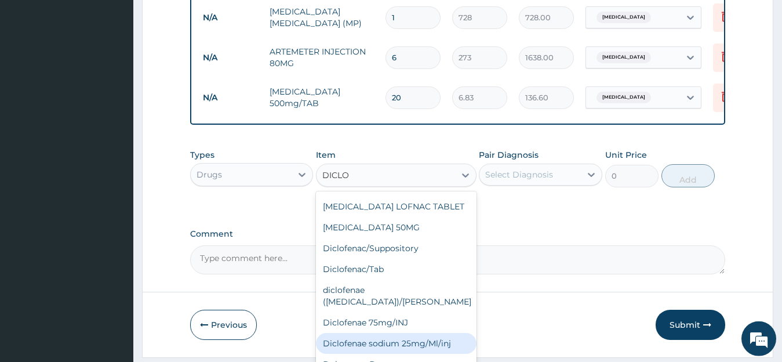
click at [429, 333] on div "Diclofenae sodium 25mg/Ml/inj" at bounding box center [396, 343] width 160 height 21
type input "238.87"
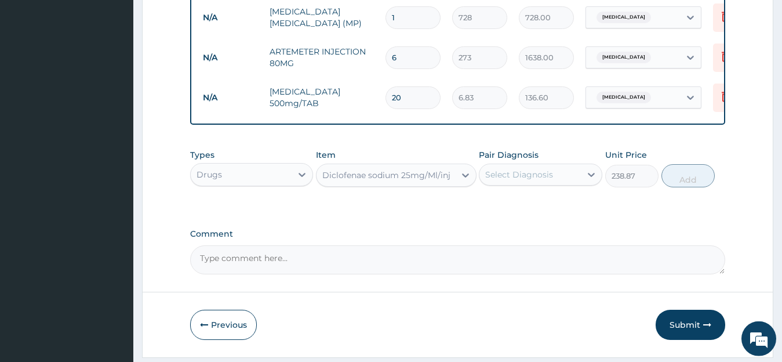
click at [556, 184] on div "Select Diagnosis" at bounding box center [529, 174] width 101 height 19
click at [547, 213] on div "Malaria" at bounding box center [540, 204] width 123 height 24
checkbox input "true"
click at [688, 180] on button "Add" at bounding box center [687, 175] width 53 height 23
type input "0"
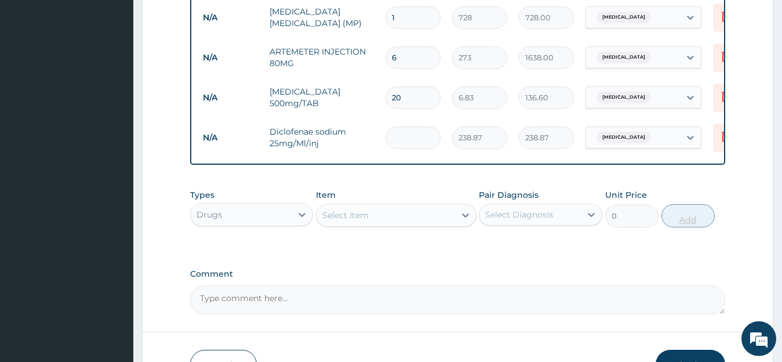
type input "0.00"
type input "3"
type input "716.61"
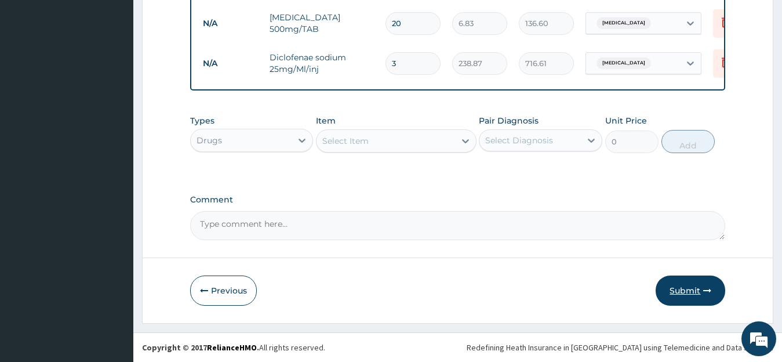
type input "3"
click at [685, 285] on button "Submit" at bounding box center [690, 290] width 70 height 30
click at [218, 293] on button "Previous" at bounding box center [223, 290] width 67 height 30
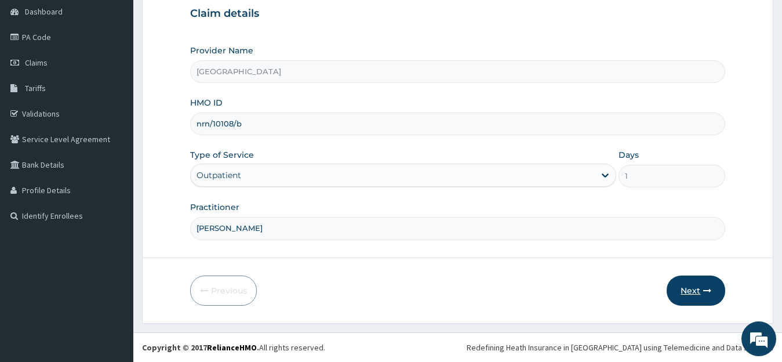
click at [695, 295] on button "Next" at bounding box center [695, 290] width 59 height 30
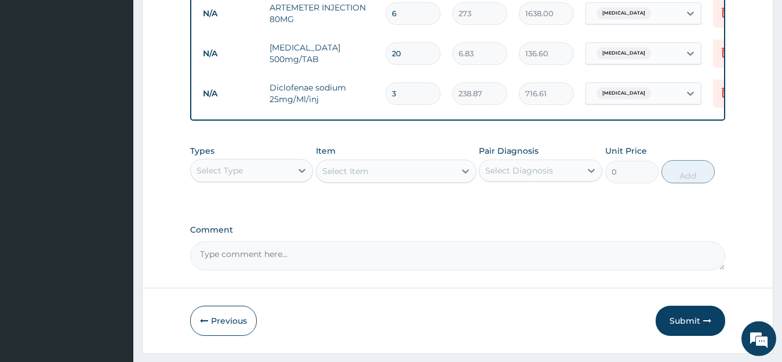
scroll to position [552, 0]
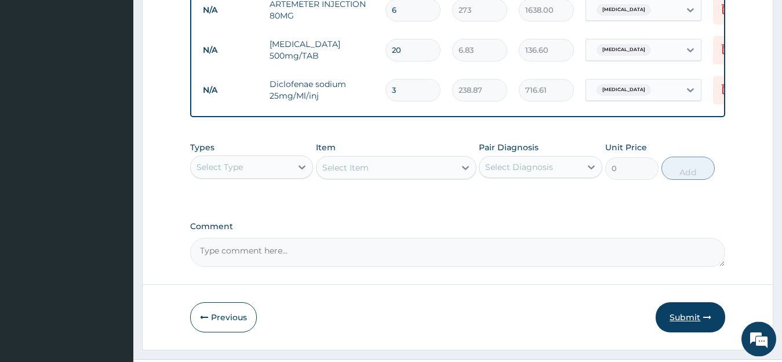
click at [667, 327] on button "Submit" at bounding box center [690, 317] width 70 height 30
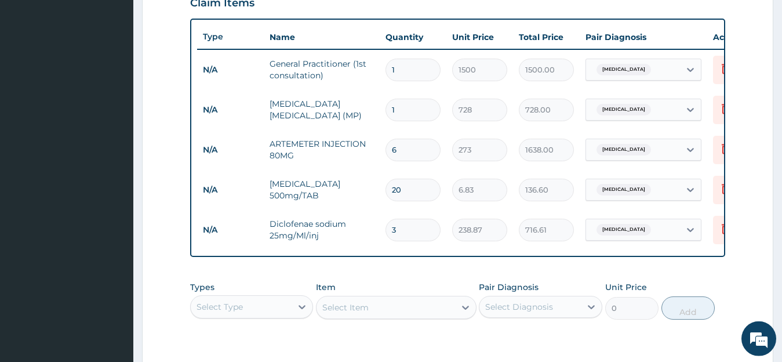
scroll to position [589, 0]
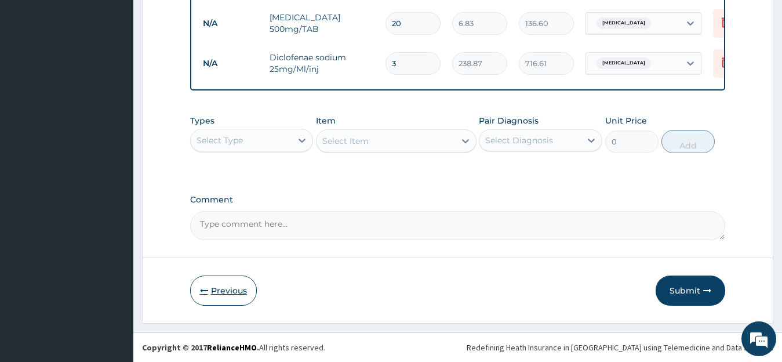
click at [219, 295] on button "Previous" at bounding box center [223, 290] width 67 height 30
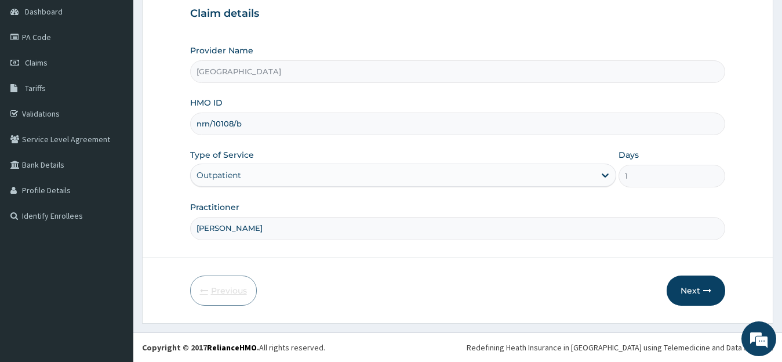
scroll to position [115, 0]
